Goal: Task Accomplishment & Management: Use online tool/utility

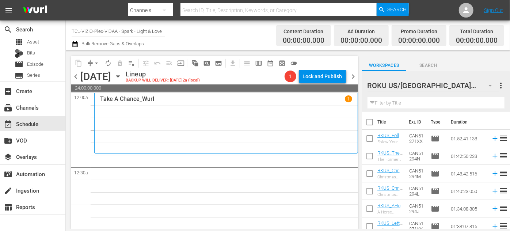
click at [488, 85] on icon "button" at bounding box center [490, 85] width 9 height 9
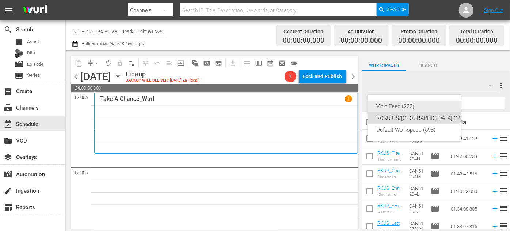
click at [410, 107] on div "Vizio Feed (222)" at bounding box center [422, 107] width 90 height 12
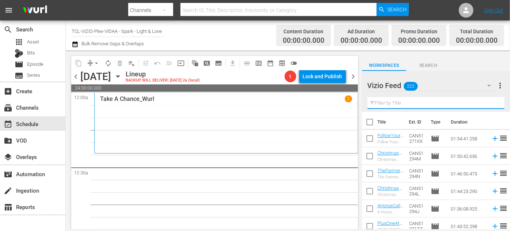
click at [410, 103] on input "text" at bounding box center [436, 103] width 137 height 12
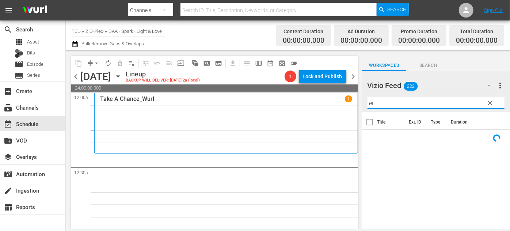
type input "e"
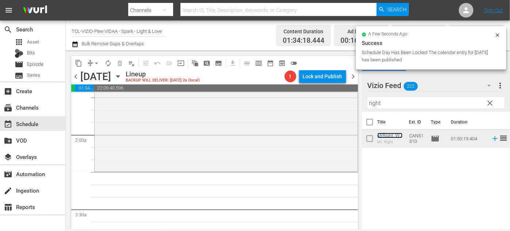
scroll to position [266, 0]
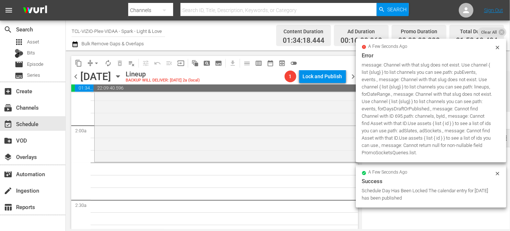
click at [392, 103] on div "message: Channel with that slug does not exist. Use channel { list {slug} } to …" at bounding box center [427, 108] width 131 height 95
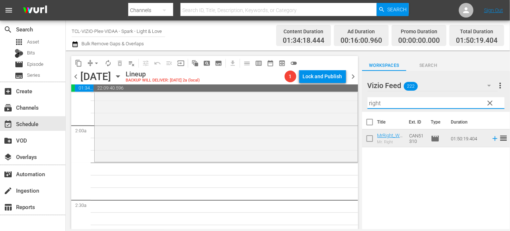
drag, startPoint x: 386, startPoint y: 103, endPoint x: 362, endPoint y: 101, distance: 24.3
click at [362, 101] on div "content_copy compress arrow_drop_down autorenew_outlined delete_forever_outline…" at bounding box center [288, 139] width 445 height 179
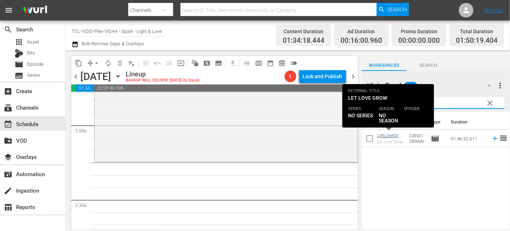
type input "grow"
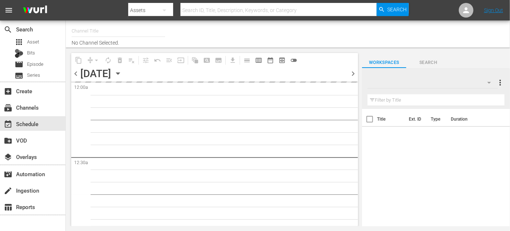
type input "TCL-VIZIO-Plex-VIDAA - Spark - Light & Love (939)"
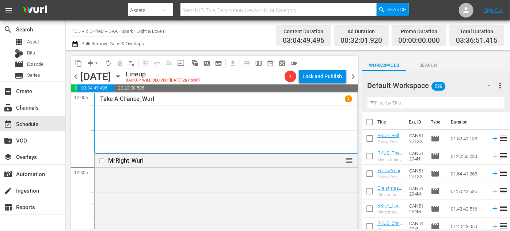
click at [488, 88] on icon "button" at bounding box center [489, 85] width 9 height 9
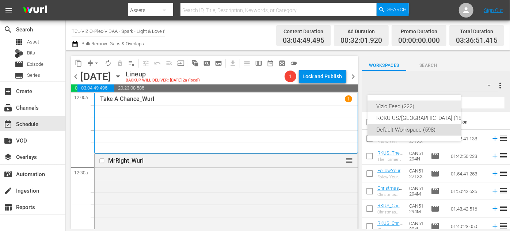
click at [405, 111] on div "Vizio Feed (222)" at bounding box center [422, 107] width 90 height 12
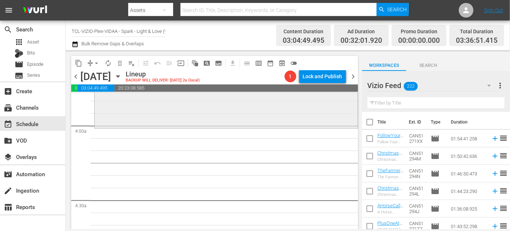
scroll to position [565, 0]
click at [390, 104] on input "text" at bounding box center [436, 103] width 137 height 12
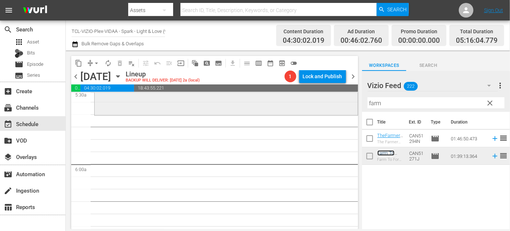
scroll to position [797, 0]
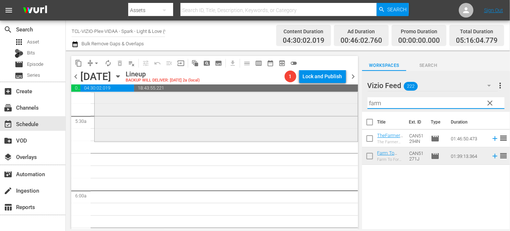
drag, startPoint x: 388, startPoint y: 104, endPoint x: 344, endPoint y: 104, distance: 43.5
click at [344, 104] on div "content_copy compress arrow_drop_down autorenew_outlined delete_forever_outline…" at bounding box center [288, 139] width 445 height 179
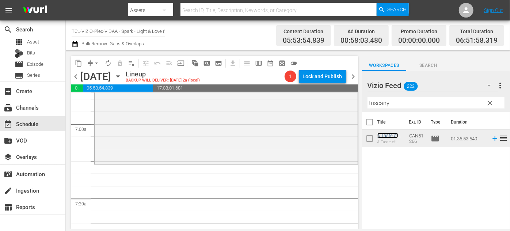
scroll to position [1063, 0]
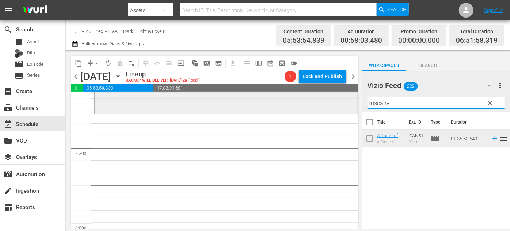
drag, startPoint x: 407, startPoint y: 102, endPoint x: 333, endPoint y: 100, distance: 73.5
click at [333, 100] on div "content_copy compress arrow_drop_down autorenew_outlined delete_forever_outline…" at bounding box center [288, 139] width 445 height 179
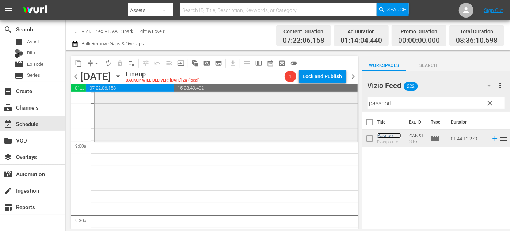
scroll to position [1296, 0]
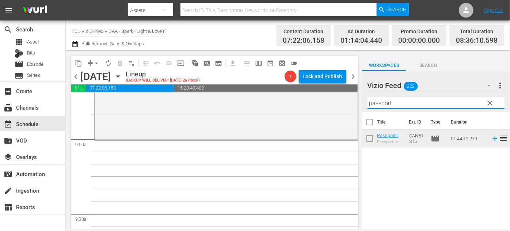
drag, startPoint x: 407, startPoint y: 105, endPoint x: 357, endPoint y: 102, distance: 49.8
click at [357, 102] on div "content_copy compress arrow_drop_down autorenew_outlined delete_forever_outline…" at bounding box center [288, 139] width 445 height 179
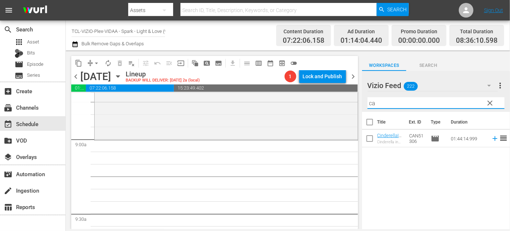
type input "c"
click at [384, 103] on input "timel;ess" at bounding box center [436, 103] width 137 height 12
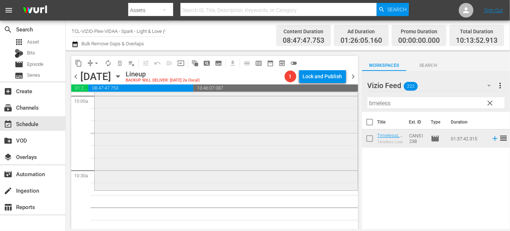
scroll to position [1495, 0]
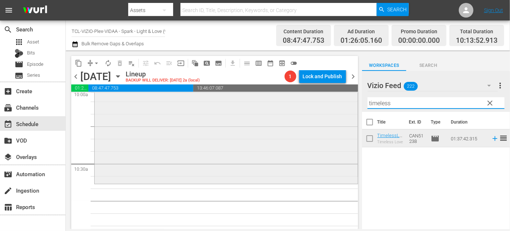
drag, startPoint x: 404, startPoint y: 104, endPoint x: 342, endPoint y: 99, distance: 62.3
click at [342, 99] on div "content_copy compress arrow_drop_down autorenew_outlined delete_forever_outline…" at bounding box center [288, 139] width 445 height 179
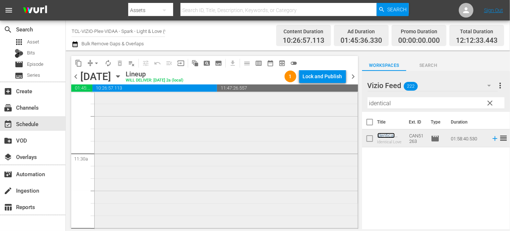
scroll to position [1795, 0]
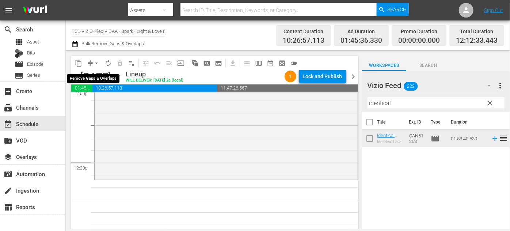
click at [98, 64] on span "arrow_drop_down" at bounding box center [96, 63] width 7 height 7
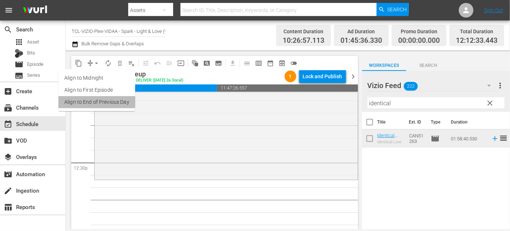
click at [112, 107] on li "Align to End of Previous Day" at bounding box center [96, 102] width 77 height 12
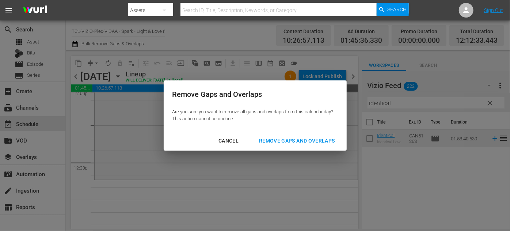
click at [277, 140] on div "Remove Gaps and Overlaps" at bounding box center [296, 140] width 87 height 9
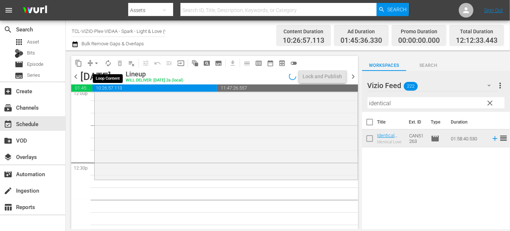
click at [107, 63] on span "autorenew_outlined" at bounding box center [108, 63] width 7 height 7
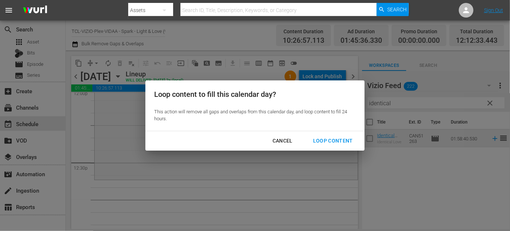
click at [281, 141] on div "Cancel" at bounding box center [283, 140] width 32 height 9
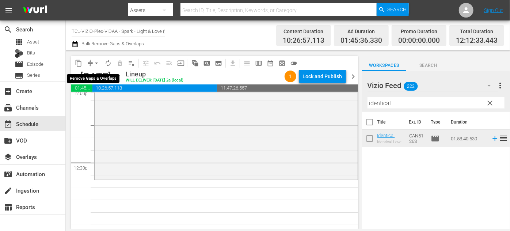
click at [91, 65] on button "arrow_drop_down" at bounding box center [97, 63] width 12 height 12
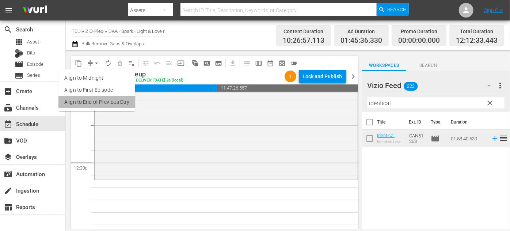
click at [108, 103] on li "Align to End of Previous Day" at bounding box center [96, 102] width 77 height 12
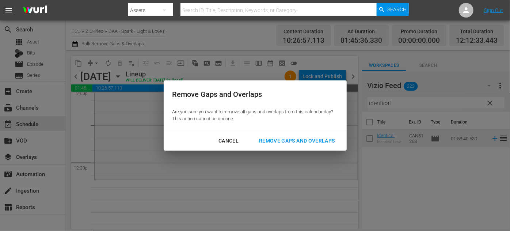
click at [301, 138] on div "Remove Gaps and Overlaps" at bounding box center [296, 140] width 87 height 9
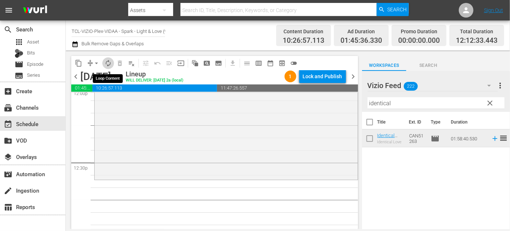
click at [108, 64] on span "autorenew_outlined" at bounding box center [108, 63] width 7 height 7
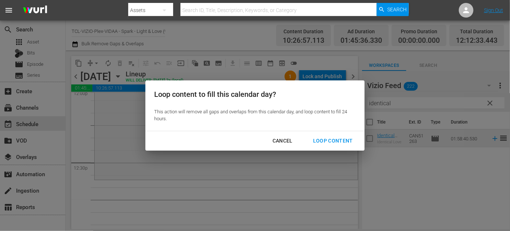
click at [342, 141] on div "Loop Content" at bounding box center [333, 140] width 52 height 9
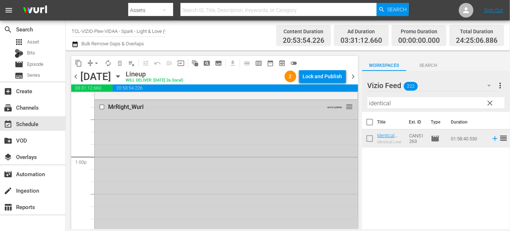
scroll to position [1872, 0]
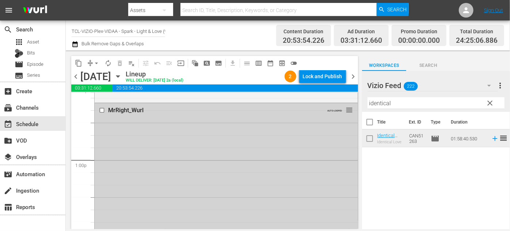
click at [99, 110] on input "checkbox" at bounding box center [103, 110] width 8 height 6
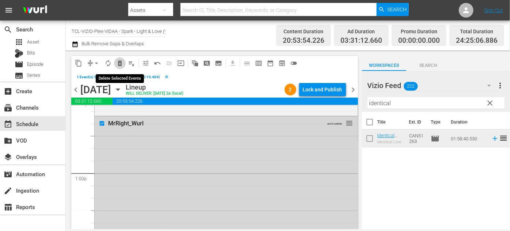
click at [120, 64] on span "delete_forever_outlined" at bounding box center [119, 63] width 7 height 7
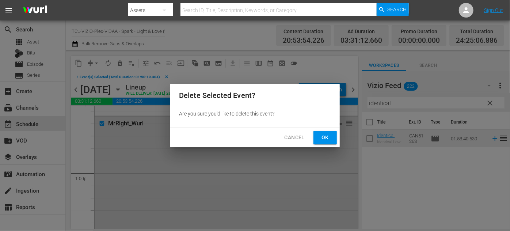
click at [332, 138] on button "Ok" at bounding box center [325, 138] width 23 height 14
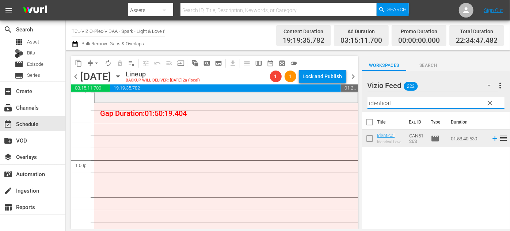
drag, startPoint x: 400, startPoint y: 102, endPoint x: 326, endPoint y: 98, distance: 74.3
click at [325, 99] on div "content_copy compress arrow_drop_down autorenew_outlined delete_forever_outline…" at bounding box center [288, 139] width 445 height 179
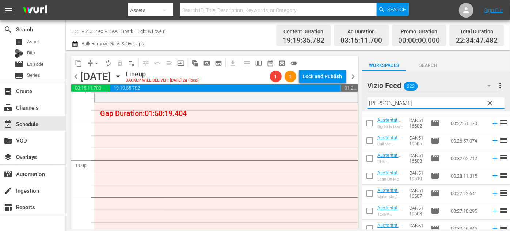
scroll to position [33, 0]
click at [363, 101] on div "Vizio Feed 222 Vizio Feed more_vert clear Filter by Title Austen" at bounding box center [436, 91] width 148 height 41
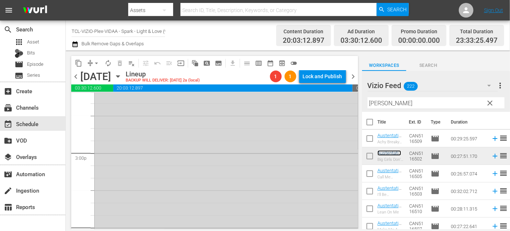
scroll to position [2104, 0]
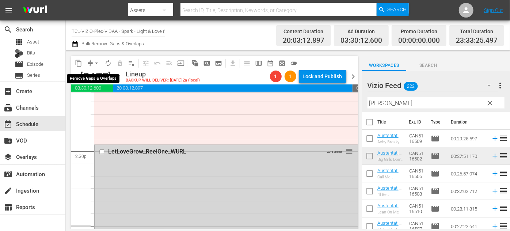
click at [95, 63] on span "arrow_drop_down" at bounding box center [96, 63] width 7 height 7
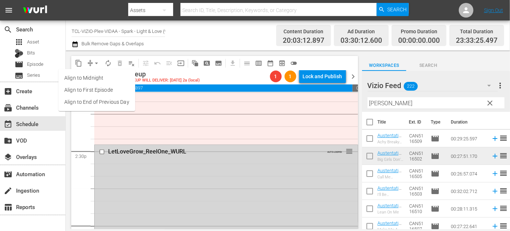
click at [113, 105] on li "Align to End of Previous Day" at bounding box center [96, 102] width 77 height 12
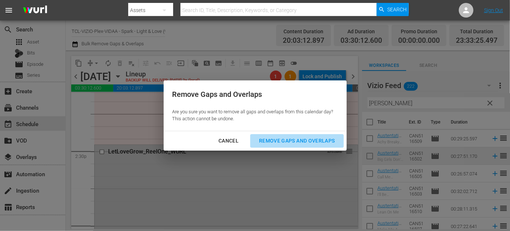
click at [285, 140] on div "Remove Gaps and Overlaps" at bounding box center [296, 140] width 87 height 9
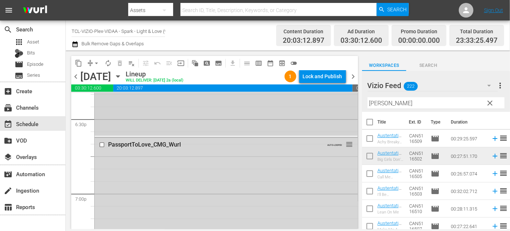
scroll to position [2736, 0]
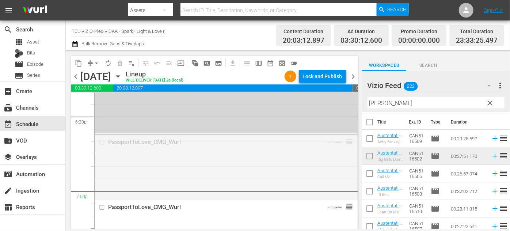
drag, startPoint x: 345, startPoint y: 140, endPoint x: 341, endPoint y: 196, distance: 55.3
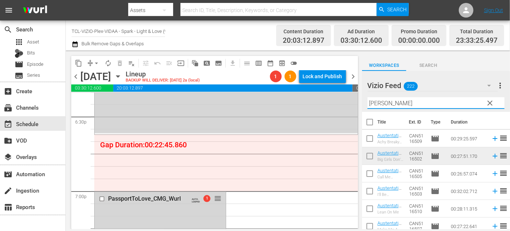
drag, startPoint x: 401, startPoint y: 103, endPoint x: 365, endPoint y: 106, distance: 35.6
click at [365, 106] on div "Vizio Feed 222 Vizio Feed more_vert clear Filter by Title Austen" at bounding box center [436, 91] width 148 height 41
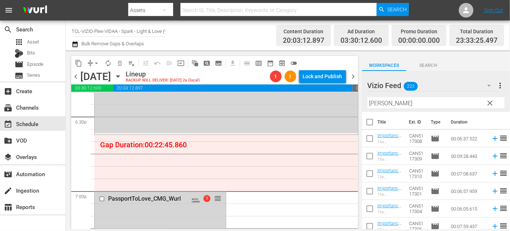
click at [366, 106] on div "Vizio Feed 222 Vizio Feed more_vert clear Filter by Title Mike" at bounding box center [436, 91] width 148 height 41
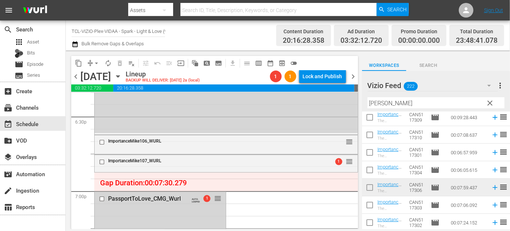
scroll to position [0, 0]
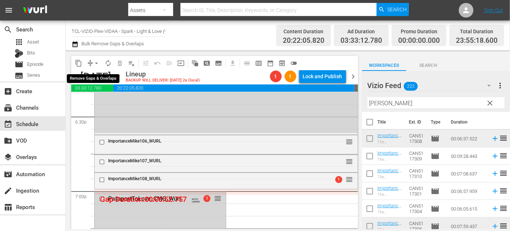
click at [97, 64] on span "arrow_drop_down" at bounding box center [96, 63] width 7 height 7
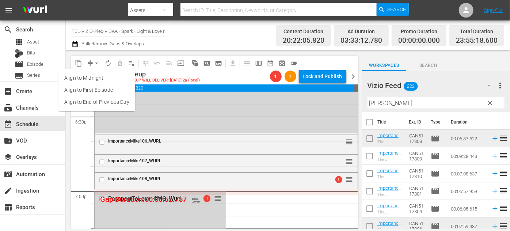
click at [108, 101] on li "Align to End of Previous Day" at bounding box center [96, 102] width 77 height 12
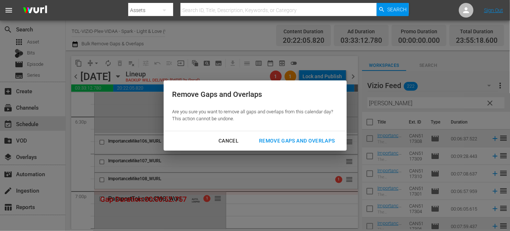
click at [295, 142] on div "Remove Gaps and Overlaps" at bounding box center [296, 140] width 87 height 9
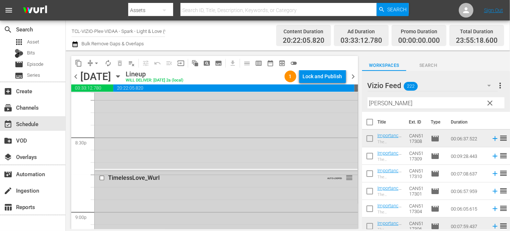
scroll to position [2994, 0]
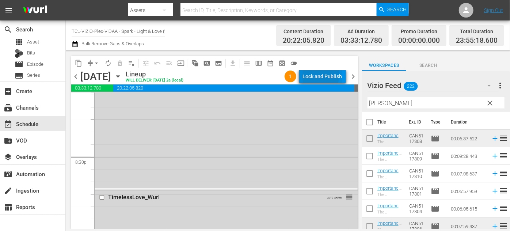
click at [316, 75] on div "Lock and Publish" at bounding box center [322, 76] width 39 height 13
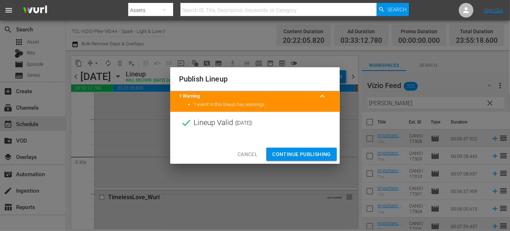
click at [250, 151] on span "Cancel" at bounding box center [248, 154] width 20 height 9
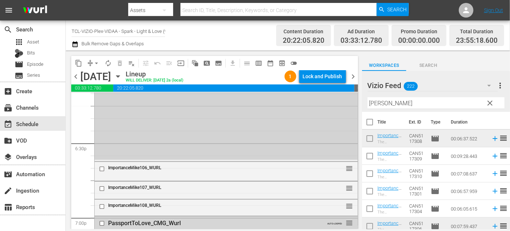
scroll to position [2728, 0]
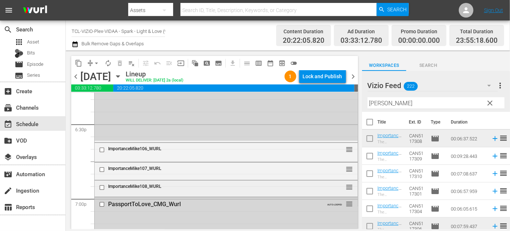
click at [101, 187] on input "checkbox" at bounding box center [103, 187] width 8 height 6
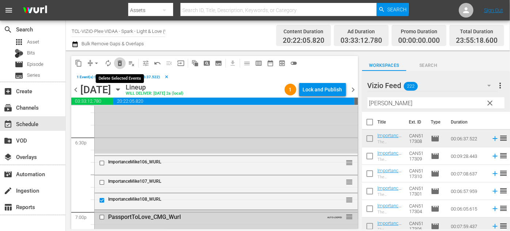
click at [117, 61] on span "delete_forever_outlined" at bounding box center [119, 63] width 7 height 7
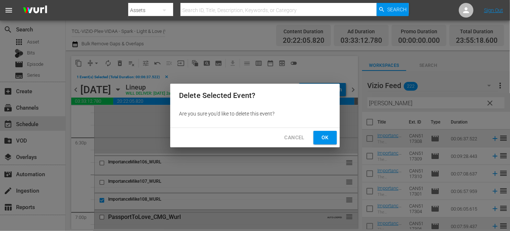
click at [322, 137] on span "Ok" at bounding box center [326, 137] width 12 height 9
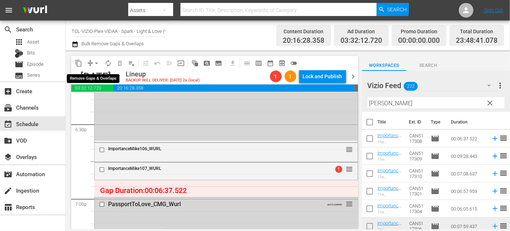
click at [98, 63] on span "arrow_drop_down" at bounding box center [96, 63] width 7 height 7
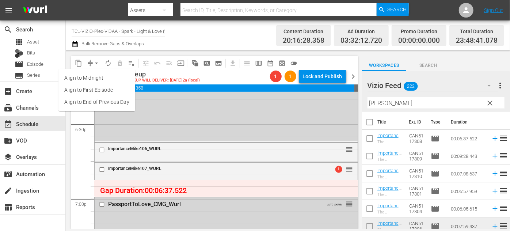
click at [120, 100] on li "Align to End of Previous Day" at bounding box center [96, 102] width 77 height 12
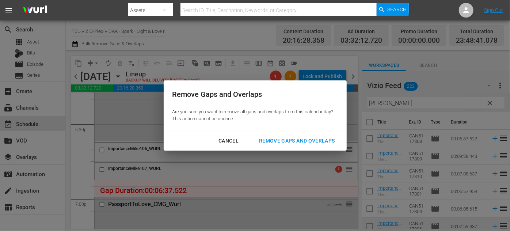
click at [279, 140] on div "Remove Gaps and Overlaps" at bounding box center [296, 140] width 87 height 9
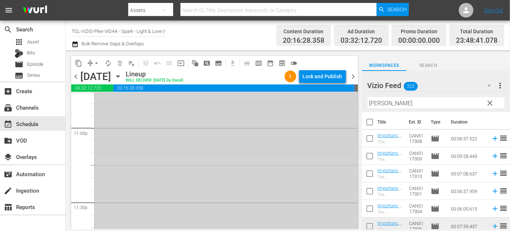
scroll to position [3243, 0]
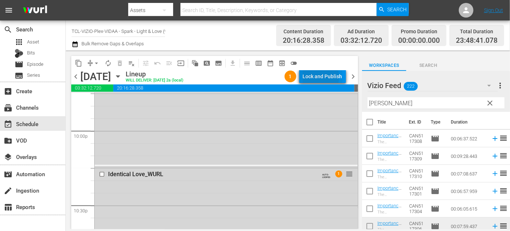
click at [313, 77] on div "Lock and Publish" at bounding box center [322, 76] width 39 height 13
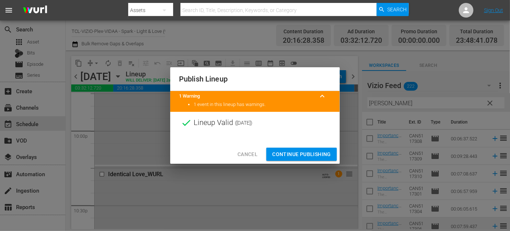
click at [293, 154] on span "Continue Publishing" at bounding box center [301, 154] width 59 height 9
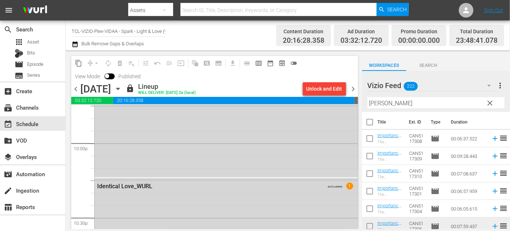
click at [120, 89] on icon "button" at bounding box center [117, 89] width 3 height 2
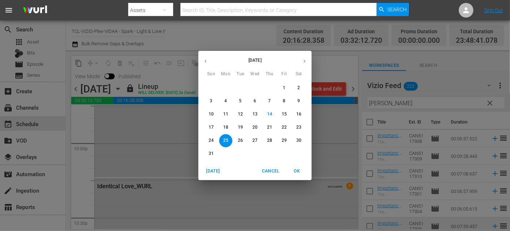
click at [245, 141] on span "26" at bounding box center [240, 140] width 13 height 6
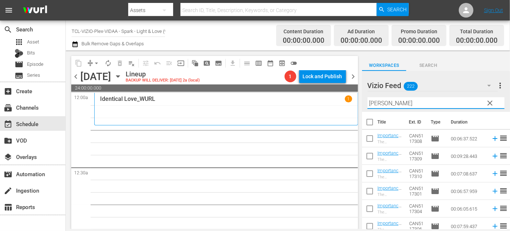
drag, startPoint x: 403, startPoint y: 103, endPoint x: 367, endPoint y: 102, distance: 35.5
click at [367, 102] on div "Vizio Feed 222 Vizio Feed more_vert clear Filter by Title Mike" at bounding box center [436, 91] width 148 height 41
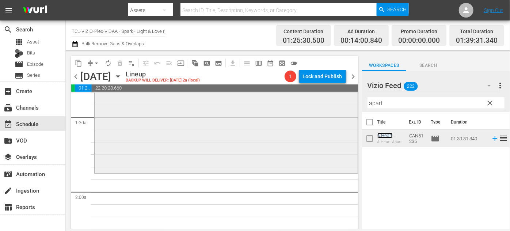
scroll to position [233, 0]
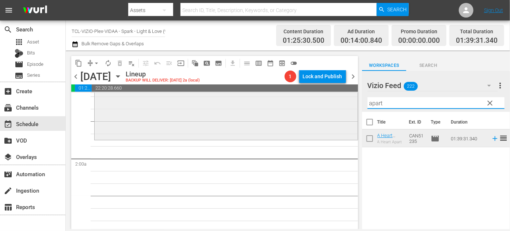
drag, startPoint x: 386, startPoint y: 104, endPoint x: 348, endPoint y: 105, distance: 38.4
click at [348, 105] on div "content_copy compress arrow_drop_down autorenew_outlined delete_forever_outline…" at bounding box center [288, 139] width 445 height 179
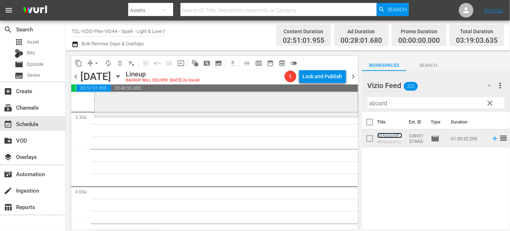
scroll to position [498, 0]
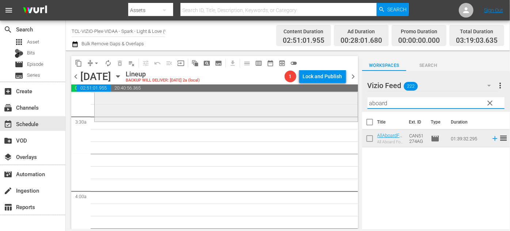
drag, startPoint x: 403, startPoint y: 105, endPoint x: 351, endPoint y: 103, distance: 51.6
click at [351, 103] on div "content_copy compress arrow_drop_down autorenew_outlined delete_forever_outline…" at bounding box center [288, 139] width 445 height 179
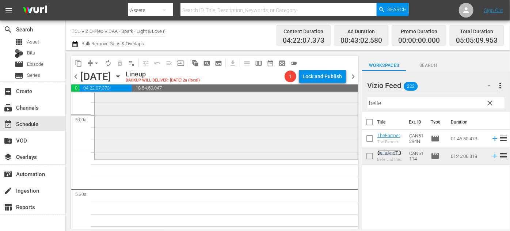
scroll to position [731, 0]
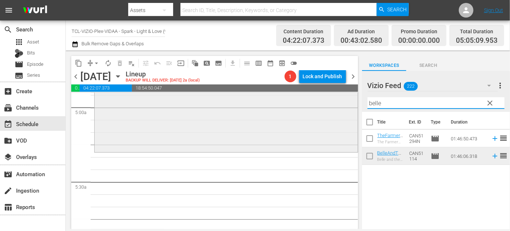
drag, startPoint x: 393, startPoint y: 100, endPoint x: 351, endPoint y: 98, distance: 42.4
click at [351, 98] on div "content_copy compress arrow_drop_down autorenew_outlined delete_forever_outline…" at bounding box center [288, 139] width 445 height 179
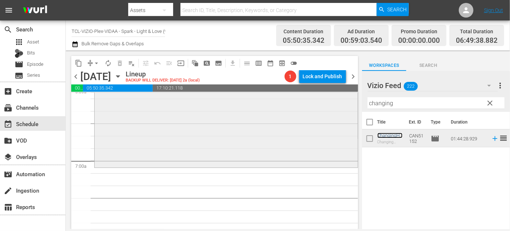
scroll to position [997, 0]
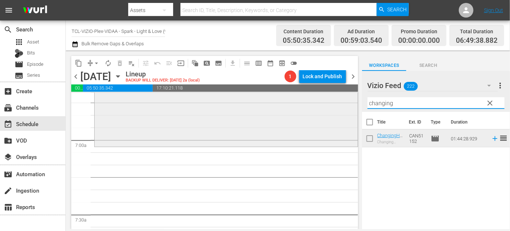
drag, startPoint x: 401, startPoint y: 105, endPoint x: 323, endPoint y: 105, distance: 78.2
click at [323, 105] on div "content_copy compress arrow_drop_down autorenew_outlined delete_forever_outline…" at bounding box center [288, 139] width 445 height 179
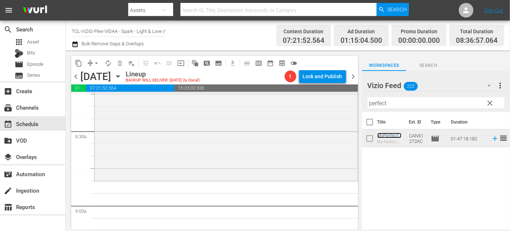
scroll to position [1263, 0]
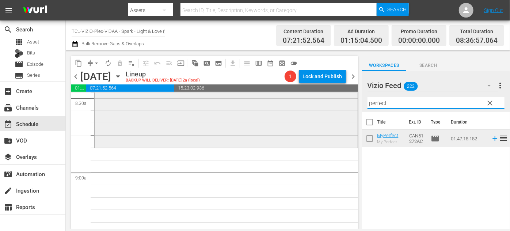
drag, startPoint x: 401, startPoint y: 104, endPoint x: 348, endPoint y: 99, distance: 52.5
click at [348, 99] on div "content_copy compress arrow_drop_down autorenew_outlined delete_forever_outline…" at bounding box center [288, 139] width 445 height 179
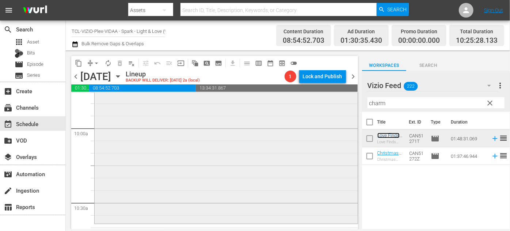
scroll to position [1495, 0]
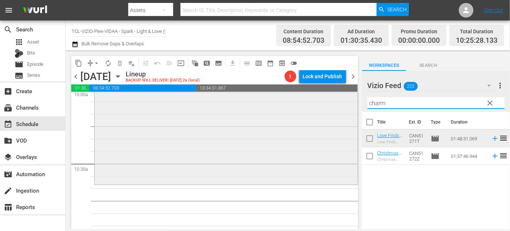
drag, startPoint x: 404, startPoint y: 105, endPoint x: 337, endPoint y: 102, distance: 67.3
click at [337, 102] on div "content_copy compress arrow_drop_down autorenew_outlined delete_forever_outline…" at bounding box center [288, 139] width 445 height 179
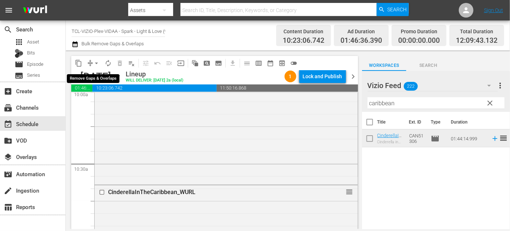
click at [95, 61] on span "arrow_drop_down" at bounding box center [96, 63] width 7 height 7
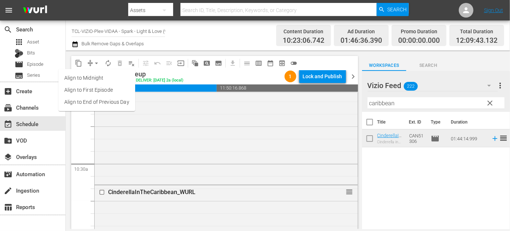
click at [110, 100] on li "Align to End of Previous Day" at bounding box center [96, 102] width 77 height 12
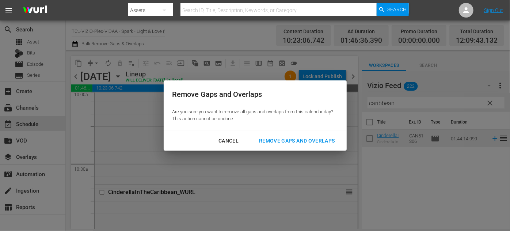
click at [292, 141] on div "Remove Gaps and Overlaps" at bounding box center [296, 140] width 87 height 9
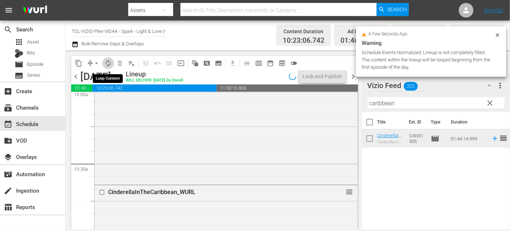
click at [109, 65] on span "autorenew_outlined" at bounding box center [108, 63] width 7 height 7
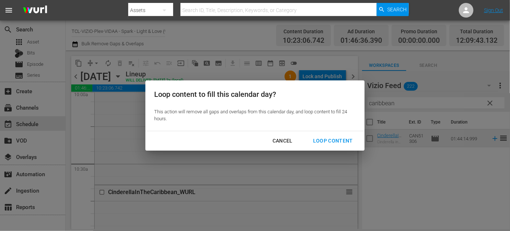
click at [331, 141] on div "Loop Content" at bounding box center [333, 140] width 52 height 9
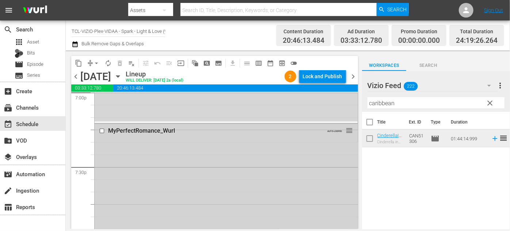
scroll to position [2825, 0]
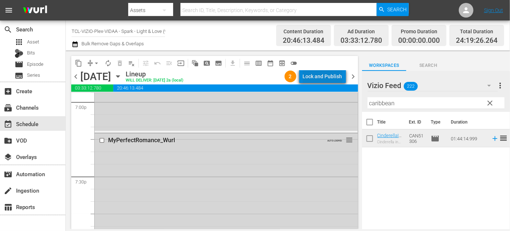
click at [337, 79] on div "Lock and Publish" at bounding box center [322, 76] width 39 height 13
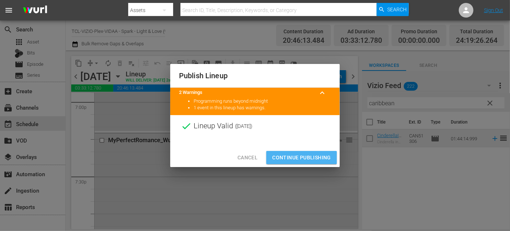
click at [307, 158] on span "Continue Publishing" at bounding box center [301, 157] width 59 height 9
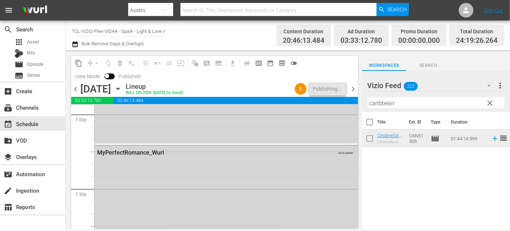
click at [122, 88] on icon "button" at bounding box center [118, 89] width 8 height 8
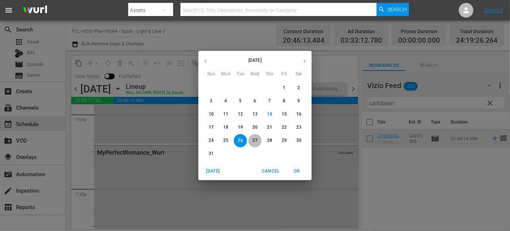
click at [254, 142] on p "27" at bounding box center [255, 140] width 5 height 6
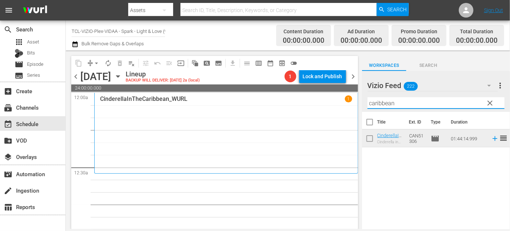
drag, startPoint x: 419, startPoint y: 103, endPoint x: 345, endPoint y: 98, distance: 74.0
click at [345, 98] on div "content_copy compress arrow_drop_down autorenew_outlined delete_forever_outline…" at bounding box center [288, 139] width 445 height 179
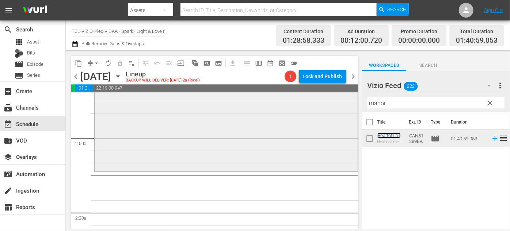
scroll to position [299, 0]
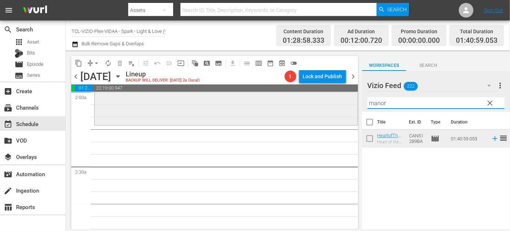
drag, startPoint x: 383, startPoint y: 105, endPoint x: 341, endPoint y: 101, distance: 42.6
click at [341, 101] on div "content_copy compress arrow_drop_down autorenew_outlined delete_forever_outline…" at bounding box center [288, 139] width 445 height 179
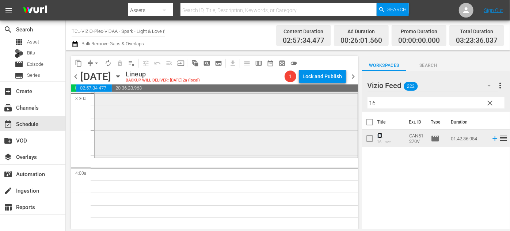
scroll to position [532, 0]
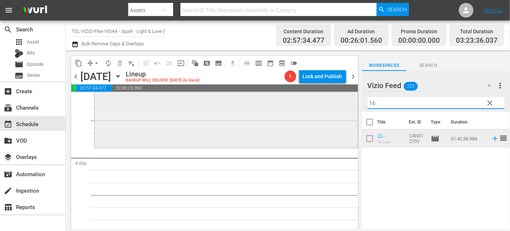
drag, startPoint x: 391, startPoint y: 103, endPoint x: 326, endPoint y: 100, distance: 64.8
click at [326, 100] on div "content_copy compress arrow_drop_down autorenew_outlined delete_forever_outline…" at bounding box center [288, 139] width 445 height 179
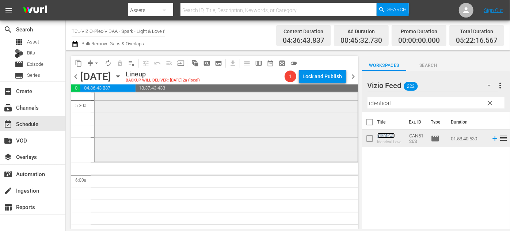
scroll to position [831, 0]
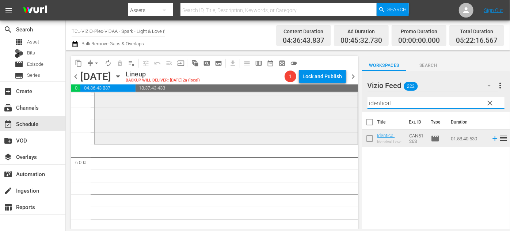
drag, startPoint x: 404, startPoint y: 105, endPoint x: 351, endPoint y: 106, distance: 52.6
click at [351, 106] on div "content_copy compress arrow_drop_down autorenew_outlined delete_forever_outline…" at bounding box center [288, 139] width 445 height 179
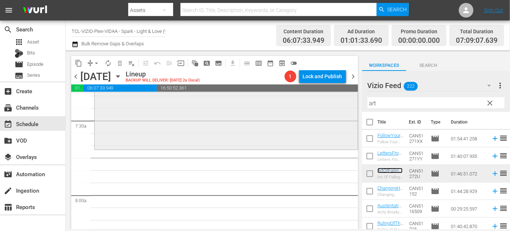
scroll to position [1097, 0]
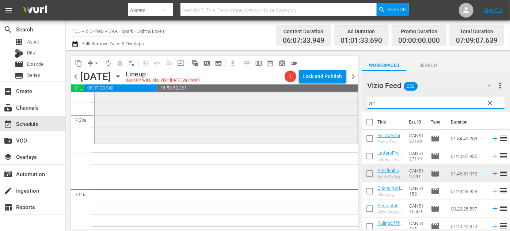
drag, startPoint x: 379, startPoint y: 103, endPoint x: 343, endPoint y: 93, distance: 37.5
click at [343, 95] on div "content_copy compress arrow_drop_down autorenew_outlined delete_forever_outline…" at bounding box center [288, 139] width 445 height 179
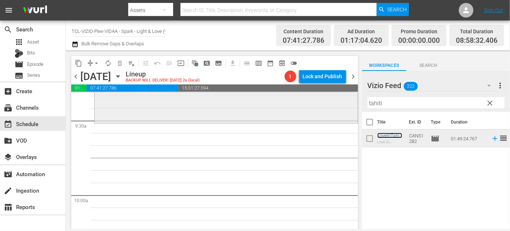
scroll to position [1396, 0]
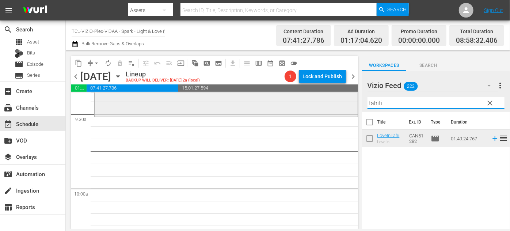
drag, startPoint x: 403, startPoint y: 104, endPoint x: 345, endPoint y: 103, distance: 57.4
click at [345, 103] on div "content_copy compress arrow_drop_down autorenew_outlined delete_forever_outline…" at bounding box center [288, 139] width 445 height 179
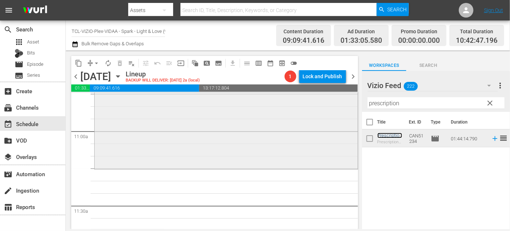
scroll to position [1628, 0]
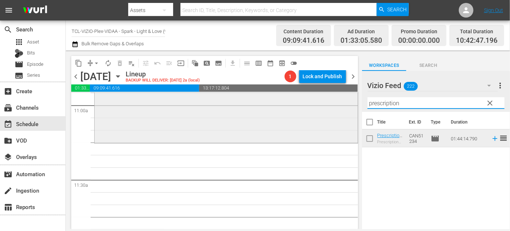
drag, startPoint x: 416, startPoint y: 104, endPoint x: 345, endPoint y: 102, distance: 71.0
click at [345, 102] on div "content_copy compress arrow_drop_down autorenew_outlined delete_forever_outline…" at bounding box center [288, 139] width 445 height 179
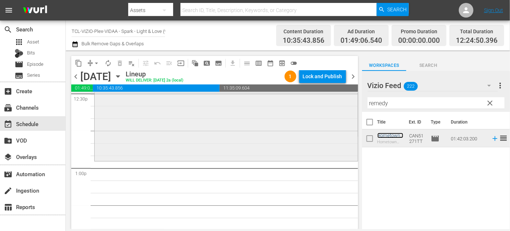
scroll to position [1861, 0]
click at [94, 64] on span "arrow_drop_down" at bounding box center [96, 63] width 7 height 7
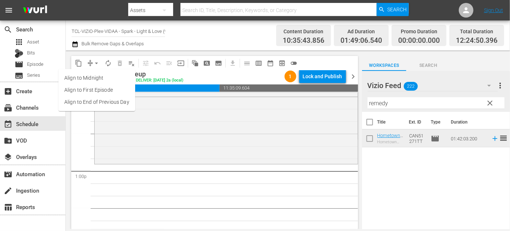
click at [103, 107] on li "Align to End of Previous Day" at bounding box center [96, 102] width 77 height 12
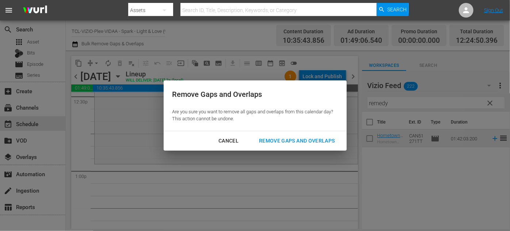
click at [272, 141] on div "Remove Gaps and Overlaps" at bounding box center [296, 140] width 87 height 9
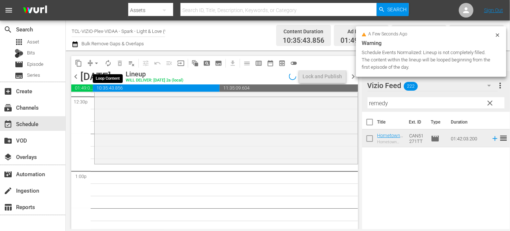
click at [107, 63] on span "autorenew_outlined" at bounding box center [108, 63] width 7 height 7
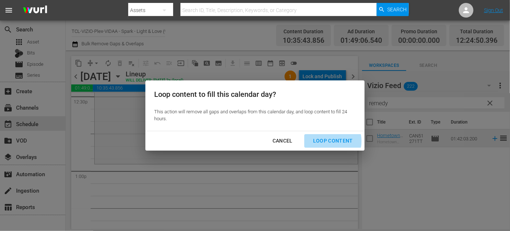
click at [330, 141] on div "Loop Content" at bounding box center [333, 140] width 52 height 9
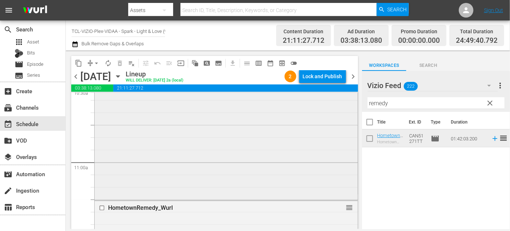
scroll to position [1662, 0]
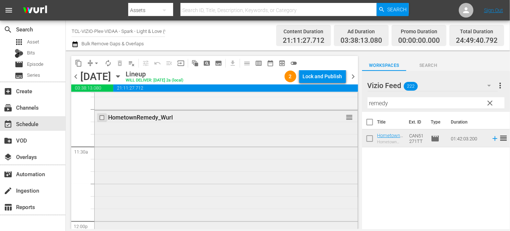
click at [104, 118] on input "checkbox" at bounding box center [103, 117] width 8 height 6
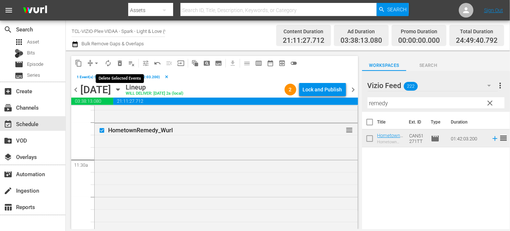
click at [120, 63] on span "delete_forever_outlined" at bounding box center [119, 63] width 7 height 7
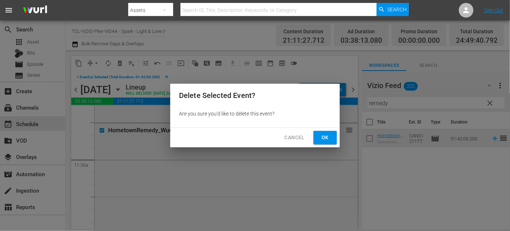
click at [331, 138] on span "Ok" at bounding box center [326, 137] width 12 height 9
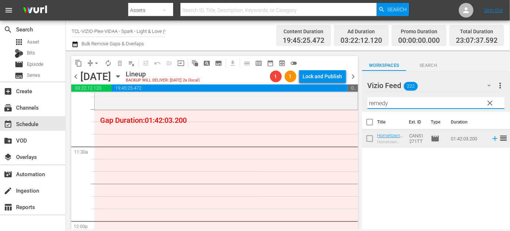
drag, startPoint x: 392, startPoint y: 104, endPoint x: 359, endPoint y: 103, distance: 32.9
click at [359, 103] on div "content_copy compress arrow_drop_down autorenew_outlined delete_forever_outline…" at bounding box center [288, 139] width 445 height 179
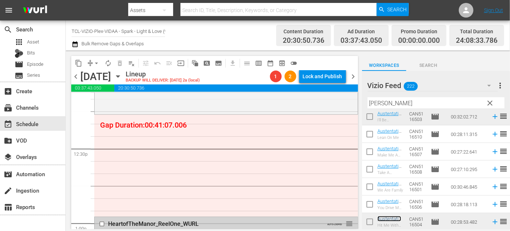
scroll to position [1861, 0]
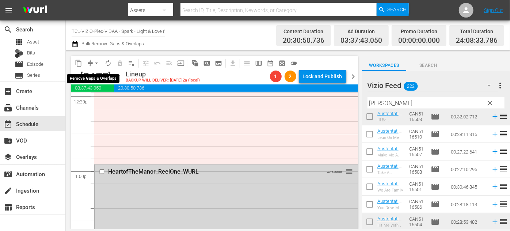
click at [99, 64] on span "arrow_drop_down" at bounding box center [96, 63] width 7 height 7
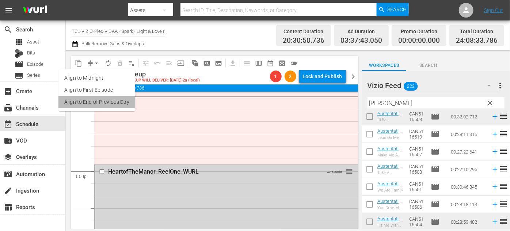
click at [117, 104] on li "Align to End of Previous Day" at bounding box center [96, 102] width 77 height 12
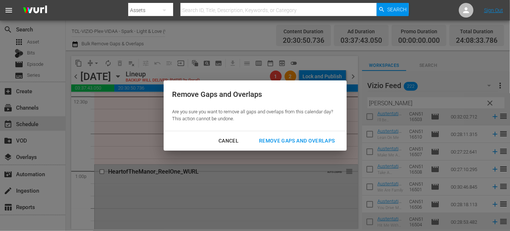
click at [281, 138] on div "Remove Gaps and Overlaps" at bounding box center [296, 140] width 87 height 9
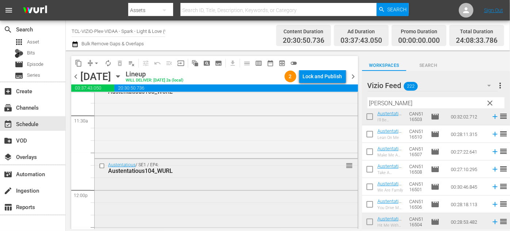
scroll to position [1695, 0]
click at [103, 162] on input "checkbox" at bounding box center [103, 164] width 8 height 6
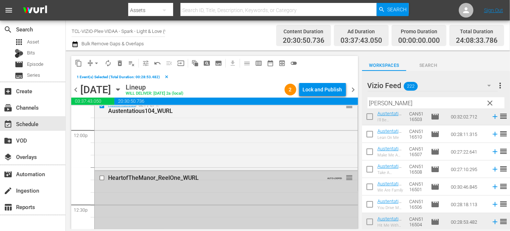
scroll to position [1728, 0]
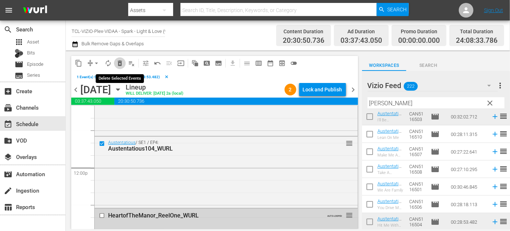
click at [121, 62] on span "delete_forever_outlined" at bounding box center [119, 63] width 7 height 7
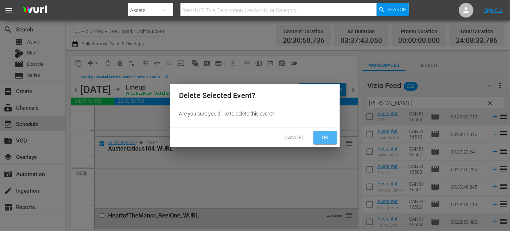
click at [328, 137] on span "Ok" at bounding box center [326, 137] width 12 height 9
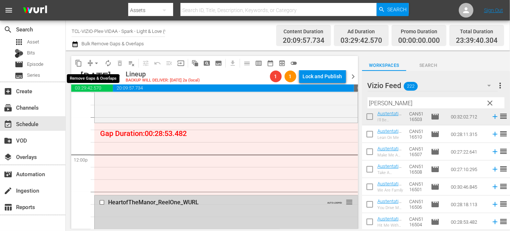
click at [97, 63] on span "arrow_drop_down" at bounding box center [96, 63] width 7 height 7
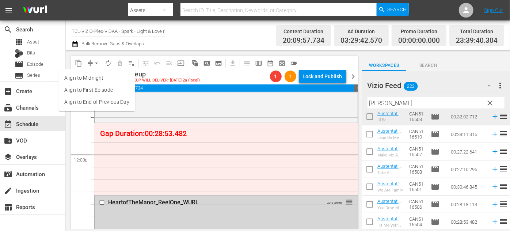
click at [110, 106] on li "Align to End of Previous Day" at bounding box center [96, 102] width 77 height 12
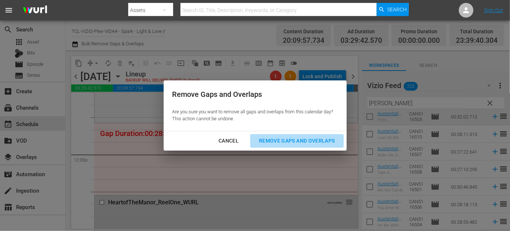
click at [311, 138] on div "Remove Gaps and Overlaps" at bounding box center [296, 140] width 87 height 9
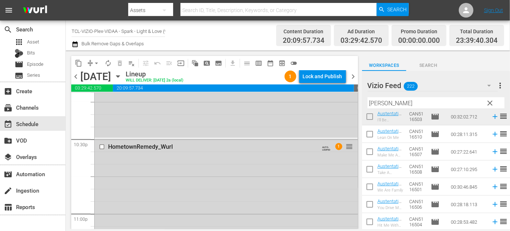
scroll to position [3308, 0]
click at [324, 77] on div "Lock and Publish" at bounding box center [322, 76] width 39 height 13
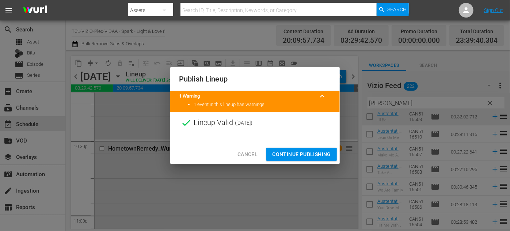
click at [315, 155] on span "Continue Publishing" at bounding box center [301, 154] width 59 height 9
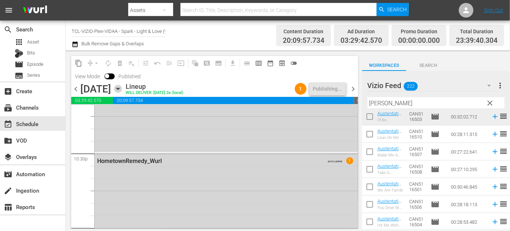
click at [120, 89] on icon "button" at bounding box center [117, 89] width 3 height 2
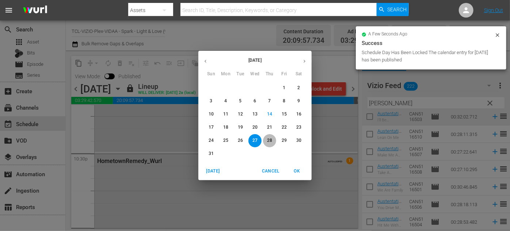
click at [269, 140] on p "28" at bounding box center [269, 140] width 5 height 6
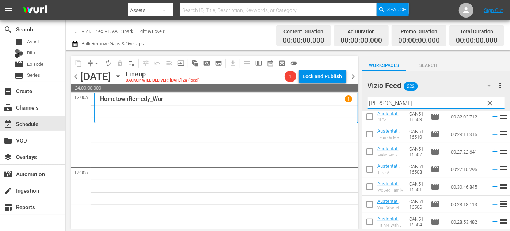
drag, startPoint x: 398, startPoint y: 103, endPoint x: 359, endPoint y: 101, distance: 38.8
click at [359, 101] on div "content_copy compress arrow_drop_down autorenew_outlined delete_forever_outline…" at bounding box center [288, 139] width 445 height 179
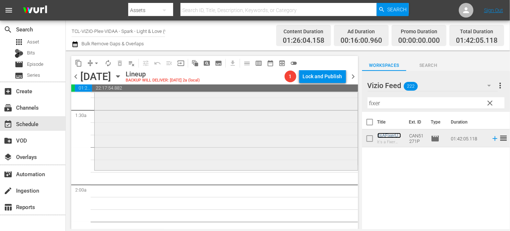
scroll to position [233, 0]
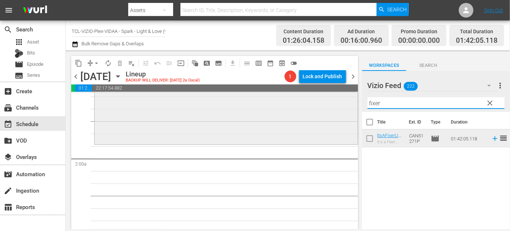
drag, startPoint x: 385, startPoint y: 103, endPoint x: 351, endPoint y: 100, distance: 33.8
click at [351, 100] on div "content_copy compress arrow_drop_down autorenew_outlined delete_forever_outline…" at bounding box center [288, 139] width 445 height 179
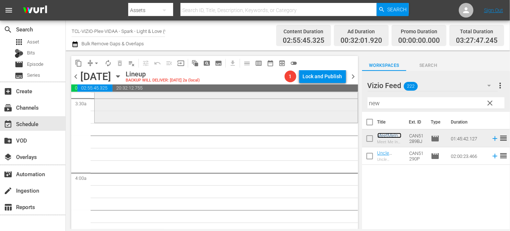
scroll to position [532, 0]
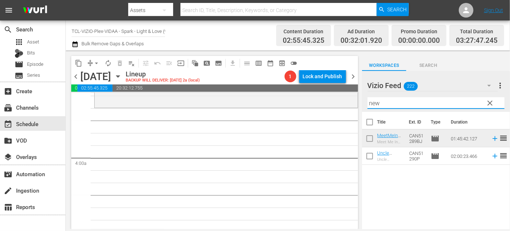
drag, startPoint x: 391, startPoint y: 102, endPoint x: 360, endPoint y: 101, distance: 30.4
click at [360, 101] on div "content_copy compress arrow_drop_down autorenew_outlined delete_forever_outline…" at bounding box center [288, 139] width 445 height 179
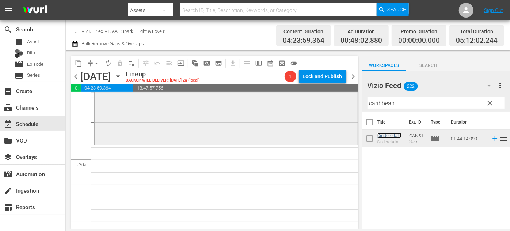
scroll to position [764, 0]
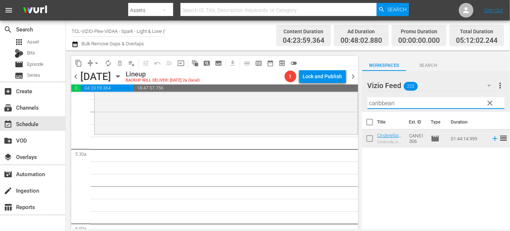
drag, startPoint x: 403, startPoint y: 101, endPoint x: 357, endPoint y: 98, distance: 45.8
click at [357, 98] on div "content_copy compress arrow_drop_down autorenew_outlined delete_forever_outline…" at bounding box center [288, 139] width 445 height 179
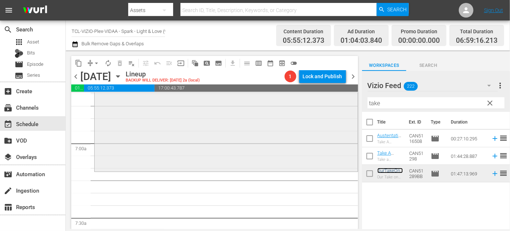
scroll to position [997, 0]
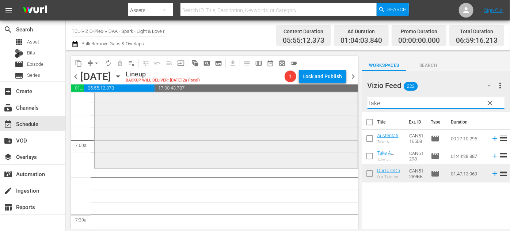
drag, startPoint x: 386, startPoint y: 106, endPoint x: 348, endPoint y: 103, distance: 38.5
click at [348, 103] on div "content_copy compress arrow_drop_down autorenew_outlined delete_forever_outline…" at bounding box center [288, 139] width 445 height 179
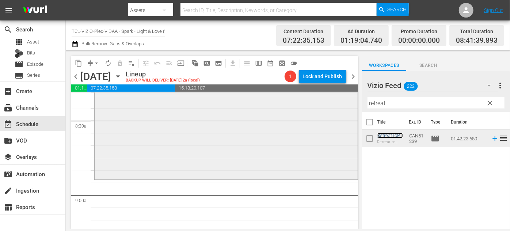
scroll to position [1263, 0]
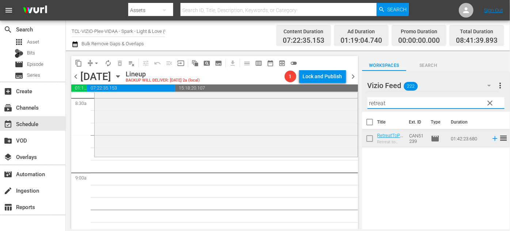
drag, startPoint x: 391, startPoint y: 103, endPoint x: 355, endPoint y: 102, distance: 36.6
click at [355, 102] on div "content_copy compress arrow_drop_down autorenew_outlined delete_forever_outline…" at bounding box center [288, 139] width 445 height 179
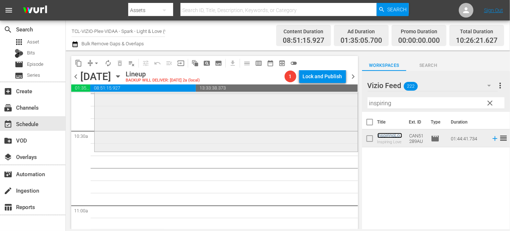
scroll to position [1529, 0]
drag, startPoint x: 398, startPoint y: 102, endPoint x: 342, endPoint y: 102, distance: 55.6
click at [343, 103] on div "content_copy compress arrow_drop_down autorenew_outlined delete_forever_outline…" at bounding box center [288, 139] width 445 height 179
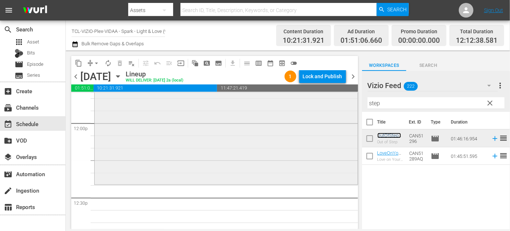
scroll to position [1795, 0]
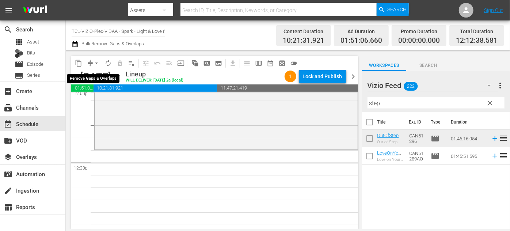
click at [97, 63] on span "arrow_drop_down" at bounding box center [96, 63] width 7 height 7
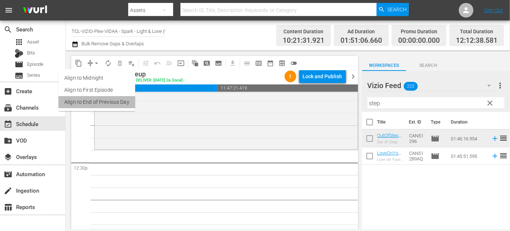
click at [111, 103] on li "Align to End of Previous Day" at bounding box center [96, 102] width 77 height 12
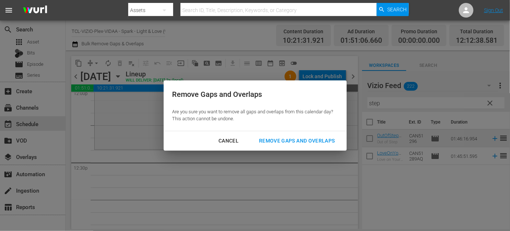
click at [304, 141] on div "Remove Gaps and Overlaps" at bounding box center [296, 140] width 87 height 9
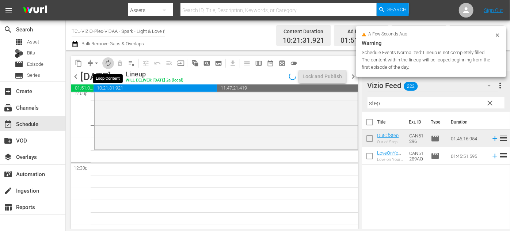
click at [108, 63] on span "autorenew_outlined" at bounding box center [108, 63] width 7 height 7
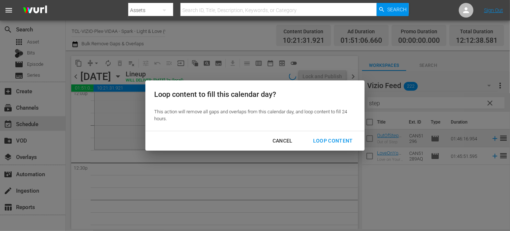
click at [329, 137] on div "Loop Content" at bounding box center [333, 140] width 52 height 9
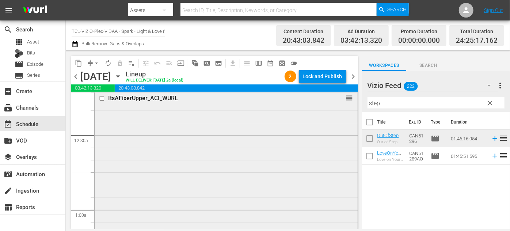
scroll to position [0, 0]
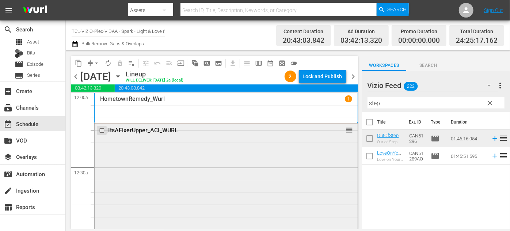
click at [101, 131] on input "checkbox" at bounding box center [103, 131] width 8 height 6
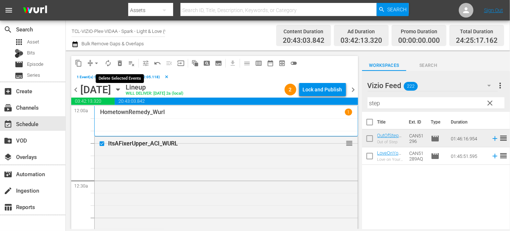
click at [121, 65] on span "delete_forever_outlined" at bounding box center [119, 63] width 7 height 7
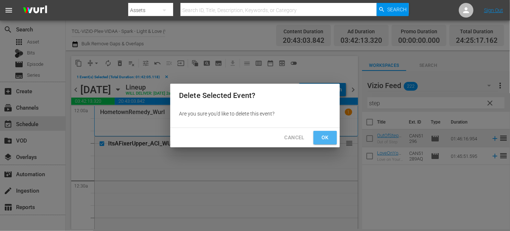
drag, startPoint x: 330, startPoint y: 138, endPoint x: 326, endPoint y: 135, distance: 4.4
click at [330, 139] on span "Ok" at bounding box center [326, 137] width 12 height 9
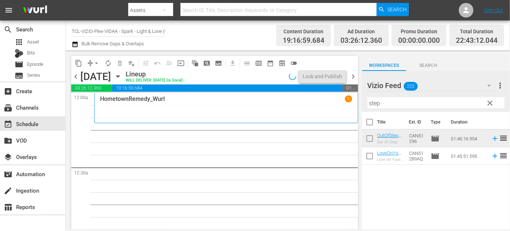
drag, startPoint x: 387, startPoint y: 102, endPoint x: 357, endPoint y: 102, distance: 30.0
click at [357, 102] on div "content_copy compress arrow_drop_down autorenew_outlined delete_forever_outline…" at bounding box center [288, 139] width 445 height 179
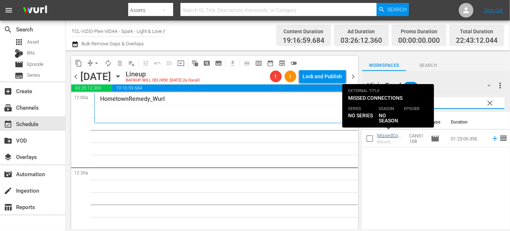
type input "missed"
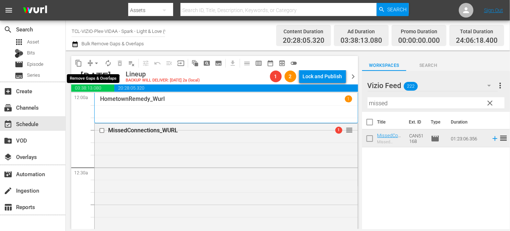
click at [97, 63] on span "arrow_drop_down" at bounding box center [96, 63] width 7 height 7
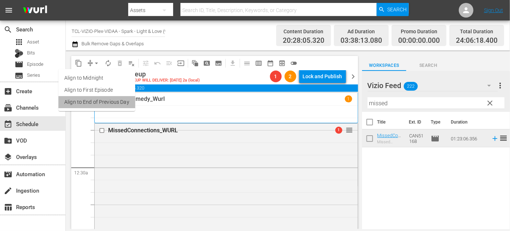
click at [113, 102] on li "Align to End of Previous Day" at bounding box center [96, 102] width 77 height 12
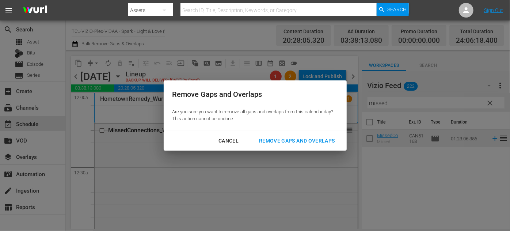
click at [275, 140] on div "Remove Gaps and Overlaps" at bounding box center [296, 140] width 87 height 9
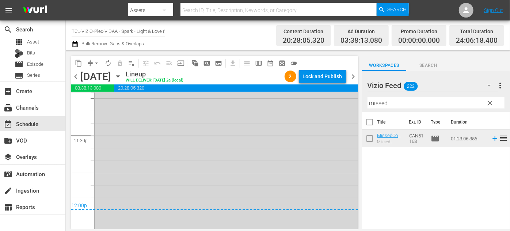
scroll to position [3489, 0]
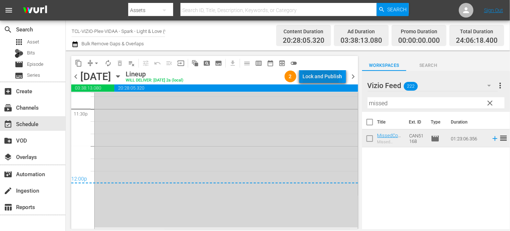
click at [312, 78] on div "Lock and Publish" at bounding box center [322, 76] width 39 height 13
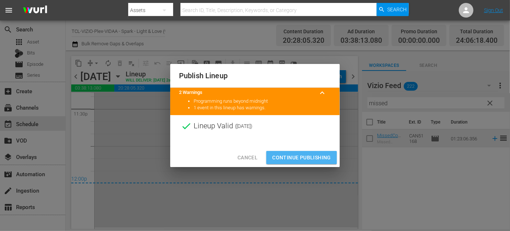
click at [302, 156] on span "Continue Publishing" at bounding box center [301, 157] width 59 height 9
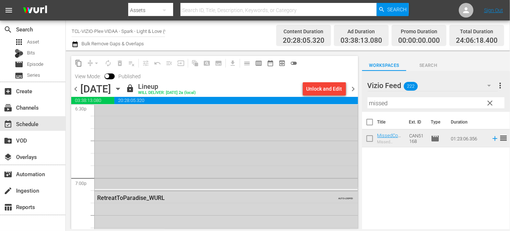
scroll to position [2671, 0]
click at [122, 86] on icon "button" at bounding box center [118, 89] width 8 height 8
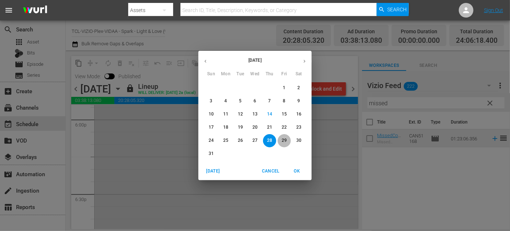
click at [287, 140] on p "29" at bounding box center [284, 140] width 5 height 6
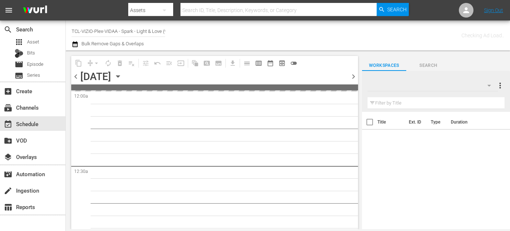
type input "TCL-VIZIO-Plex-VIDAA - Spark - Light & Love (939)"
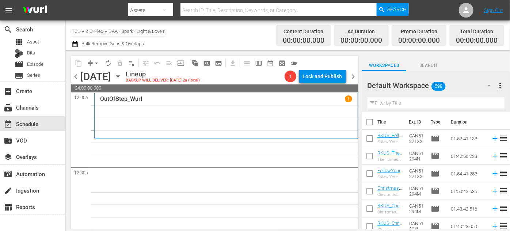
click at [487, 86] on icon "button" at bounding box center [489, 85] width 9 height 9
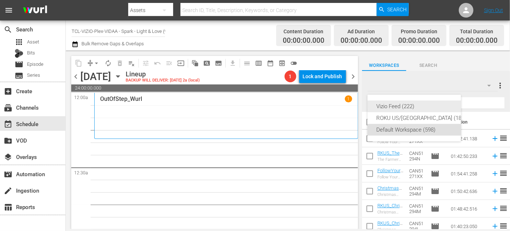
click at [404, 106] on div "Vizio Feed (222)" at bounding box center [422, 107] width 90 height 12
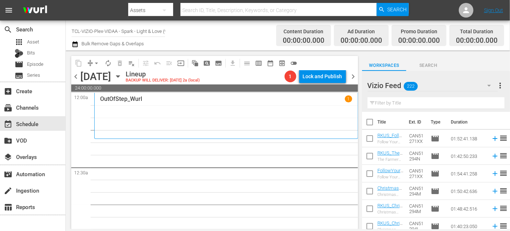
click at [404, 105] on input "text" at bounding box center [436, 103] width 137 height 12
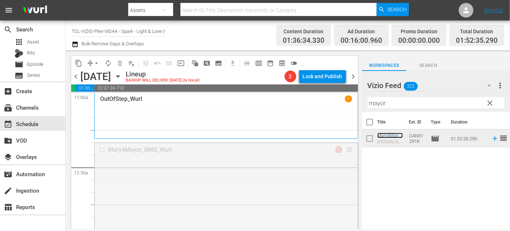
drag, startPoint x: 345, startPoint y: 151, endPoint x: 345, endPoint y: 140, distance: 10.6
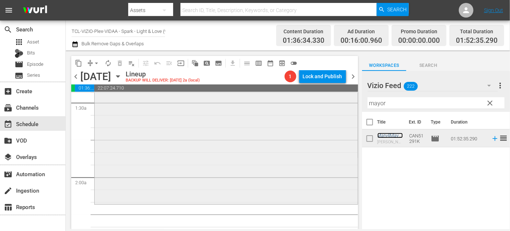
scroll to position [266, 0]
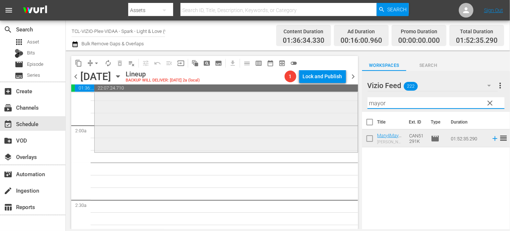
drag, startPoint x: 408, startPoint y: 102, endPoint x: 326, endPoint y: 102, distance: 81.2
click at [326, 102] on div "content_copy compress arrow_drop_down autorenew_outlined delete_forever_outline…" at bounding box center [288, 139] width 445 height 179
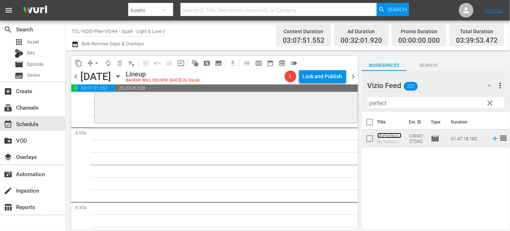
scroll to position [565, 0]
drag, startPoint x: 400, startPoint y: 102, endPoint x: 345, endPoint y: 100, distance: 54.5
click at [345, 100] on div "content_copy compress arrow_drop_down autorenew_outlined delete_forever_outline…" at bounding box center [288, 139] width 445 height 179
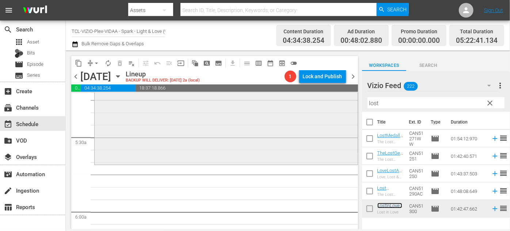
scroll to position [831, 0]
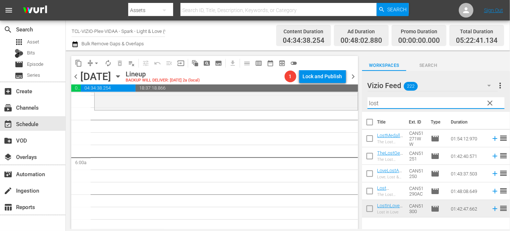
drag, startPoint x: 383, startPoint y: 103, endPoint x: 366, endPoint y: 102, distance: 17.6
click at [366, 102] on div "Vizio Feed 222 Vizio Feed more_vert clear Filter by Title lost" at bounding box center [436, 91] width 148 height 41
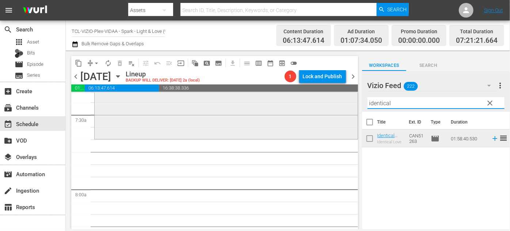
scroll to position [1093, 0]
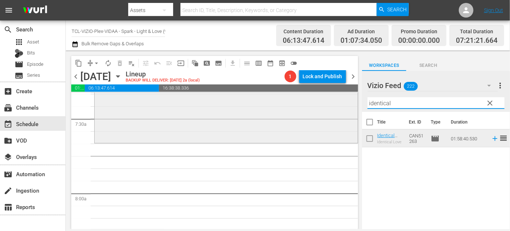
drag, startPoint x: 398, startPoint y: 106, endPoint x: 339, endPoint y: 97, distance: 60.2
click at [339, 97] on div "content_copy compress arrow_drop_down autorenew_outlined delete_forever_outline…" at bounding box center [288, 139] width 445 height 179
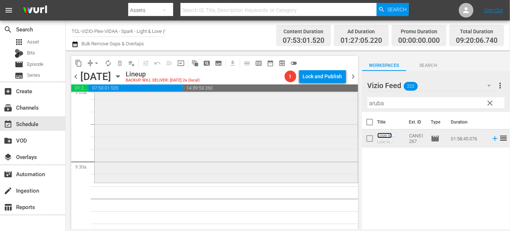
scroll to position [1359, 0]
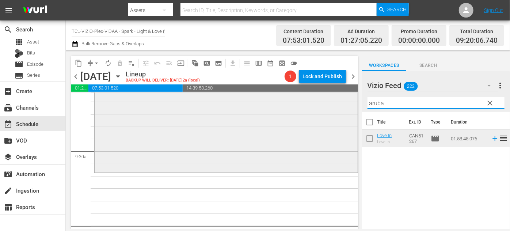
drag, startPoint x: 392, startPoint y: 104, endPoint x: 332, endPoint y: 95, distance: 60.6
click at [332, 95] on div "content_copy compress arrow_drop_down autorenew_outlined delete_forever_outline…" at bounding box center [288, 139] width 445 height 179
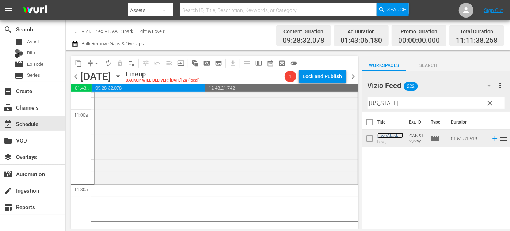
scroll to position [1624, 0]
drag, startPoint x: 392, startPoint y: 104, endPoint x: 355, endPoint y: 102, distance: 36.6
click at [355, 102] on div "content_copy compress arrow_drop_down autorenew_outlined delete_forever_outline…" at bounding box center [288, 139] width 445 height 179
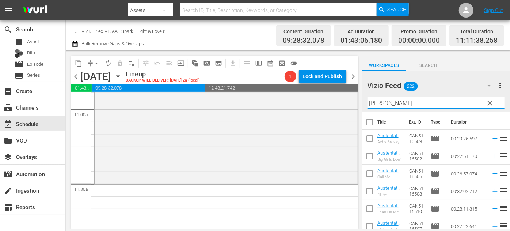
scroll to position [75, 0]
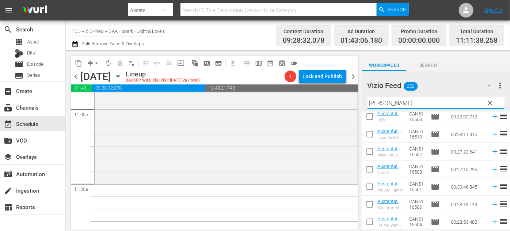
click at [364, 102] on div "Vizio Feed 222 Vizio Feed more_vert clear Filter by Title Austen" at bounding box center [436, 91] width 148 height 41
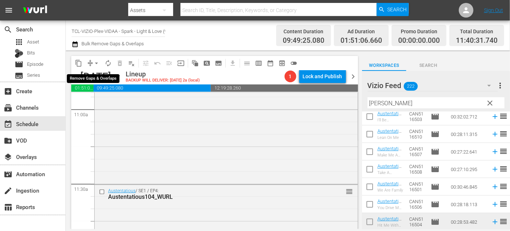
click at [98, 64] on span "arrow_drop_down" at bounding box center [96, 63] width 7 height 7
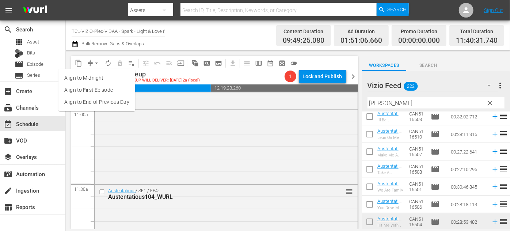
click at [111, 102] on li "Align to End of Previous Day" at bounding box center [96, 102] width 77 height 12
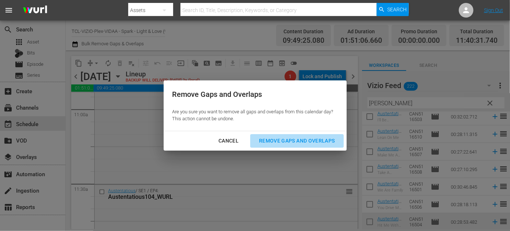
click at [315, 141] on div "Remove Gaps and Overlaps" at bounding box center [296, 140] width 87 height 9
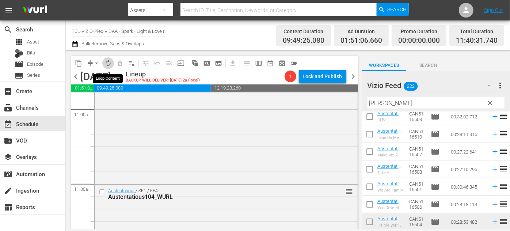
click at [111, 65] on span "autorenew_outlined" at bounding box center [108, 63] width 7 height 7
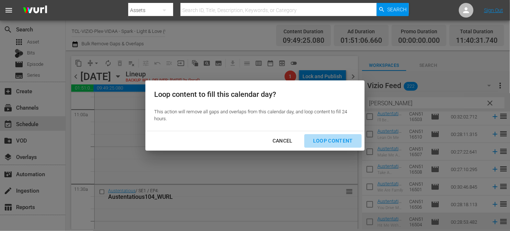
click at [342, 140] on div "Loop Content" at bounding box center [333, 140] width 52 height 9
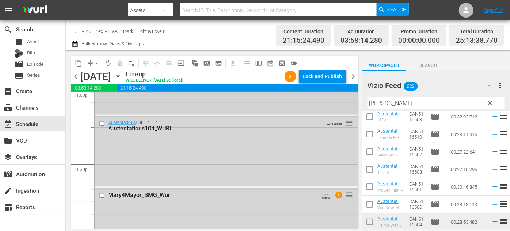
scroll to position [3419, 0]
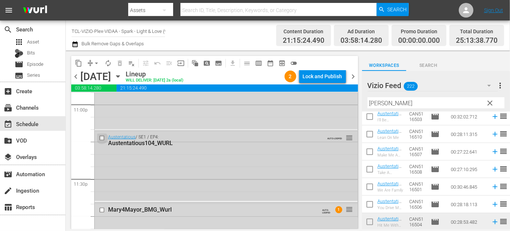
click at [100, 136] on input "checkbox" at bounding box center [103, 138] width 8 height 6
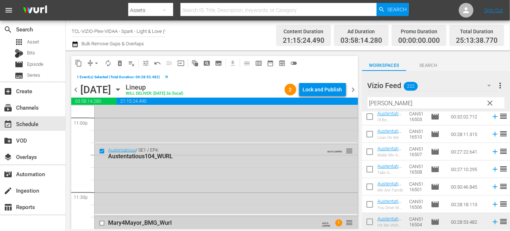
click at [102, 222] on input "checkbox" at bounding box center [103, 223] width 8 height 6
click at [121, 62] on span "delete_forever_outlined" at bounding box center [119, 63] width 7 height 7
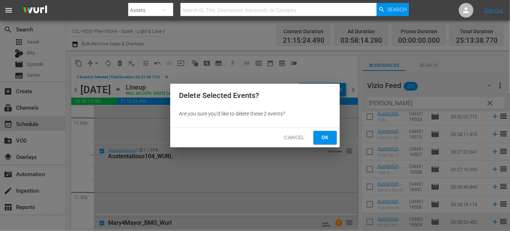
click at [322, 137] on span "Ok" at bounding box center [326, 137] width 12 height 9
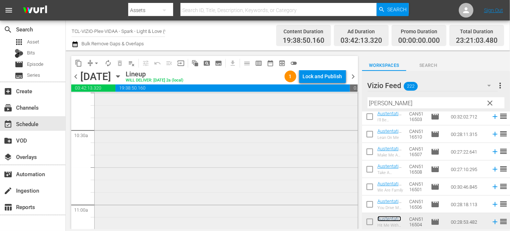
scroll to position [1616, 0]
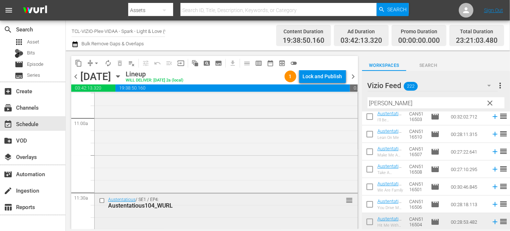
click at [100, 201] on input "checkbox" at bounding box center [103, 200] width 8 height 6
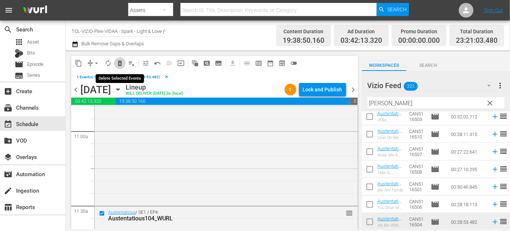
click at [120, 60] on span "delete_forever_outlined" at bounding box center [119, 63] width 7 height 7
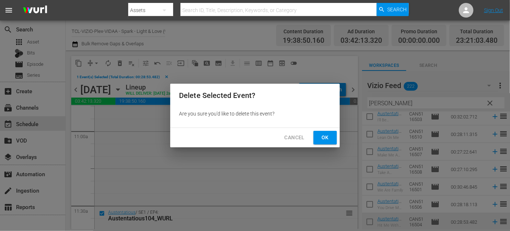
click at [327, 138] on span "Ok" at bounding box center [326, 137] width 12 height 9
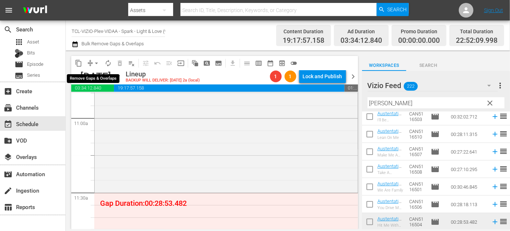
click at [96, 64] on span "arrow_drop_down" at bounding box center [96, 63] width 7 height 7
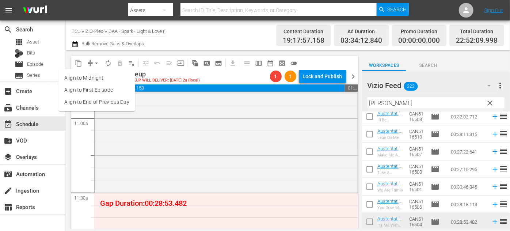
click at [108, 102] on li "Align to End of Previous Day" at bounding box center [96, 102] width 77 height 12
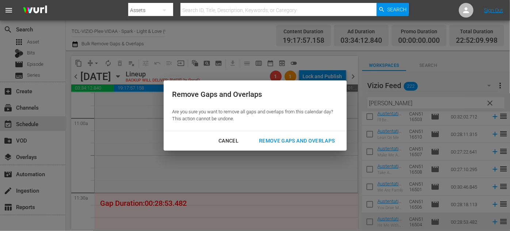
click at [313, 140] on div "Remove Gaps and Overlaps" at bounding box center [296, 140] width 87 height 9
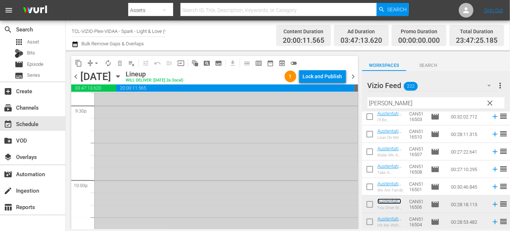
scroll to position [3192, 0]
click at [322, 75] on div "Lock and Publish" at bounding box center [322, 76] width 39 height 13
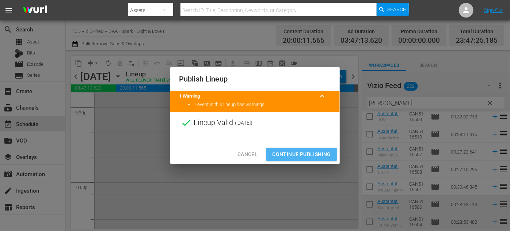
click at [309, 153] on span "Continue Publishing" at bounding box center [301, 154] width 59 height 9
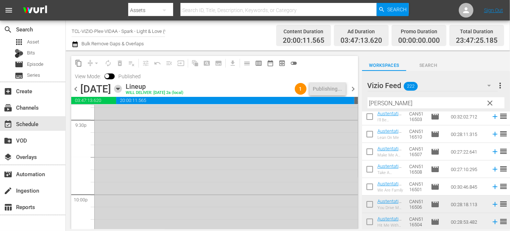
click at [122, 89] on icon "button" at bounding box center [118, 89] width 8 height 8
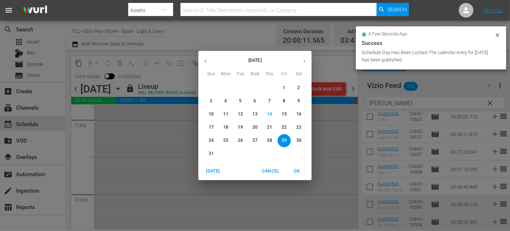
click at [298, 141] on p "30" at bounding box center [298, 140] width 5 height 6
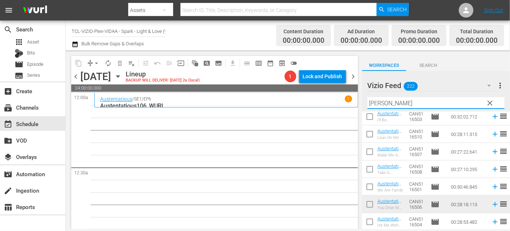
drag, startPoint x: 399, startPoint y: 103, endPoint x: 361, endPoint y: 100, distance: 38.5
click at [360, 100] on div "content_copy compress arrow_drop_down autorenew_outlined delete_forever_outline…" at bounding box center [288, 139] width 445 height 179
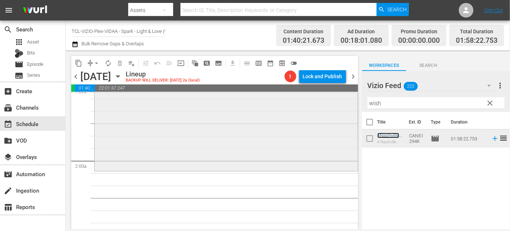
scroll to position [233, 0]
drag, startPoint x: 386, startPoint y: 101, endPoint x: 348, endPoint y: 98, distance: 38.1
click at [348, 98] on div "content_copy compress arrow_drop_down autorenew_outlined delete_forever_outline…" at bounding box center [288, 139] width 445 height 179
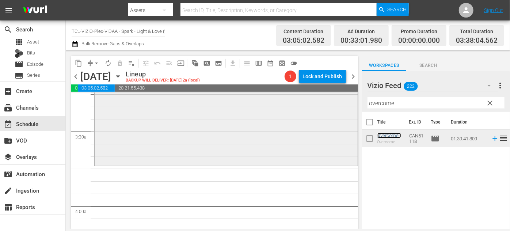
scroll to position [498, 0]
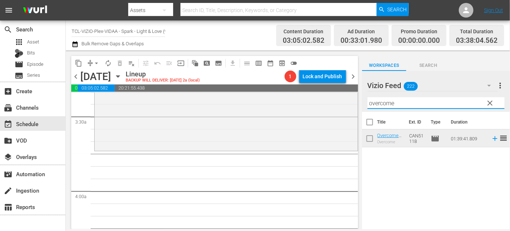
drag, startPoint x: 404, startPoint y: 107, endPoint x: 357, endPoint y: 105, distance: 46.8
click at [357, 105] on div "content_copy compress arrow_drop_down autorenew_outlined delete_forever_outline…" at bounding box center [288, 139] width 445 height 179
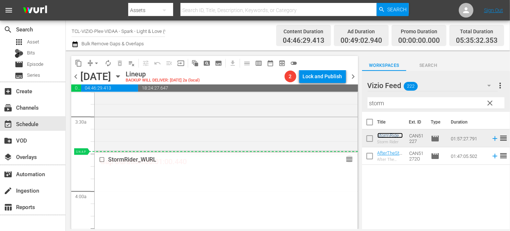
drag, startPoint x: 345, startPoint y: 162, endPoint x: 345, endPoint y: 152, distance: 9.9
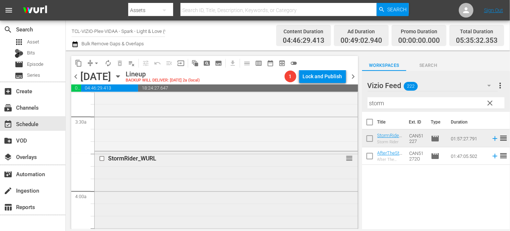
click at [101, 159] on input "checkbox" at bounding box center [103, 159] width 8 height 6
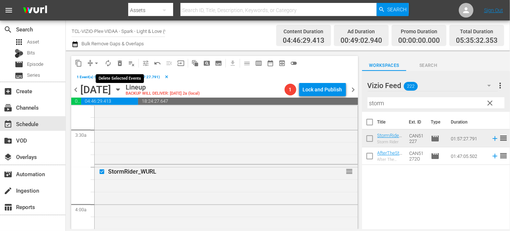
click at [123, 62] on span "delete_forever_outlined" at bounding box center [119, 63] width 7 height 7
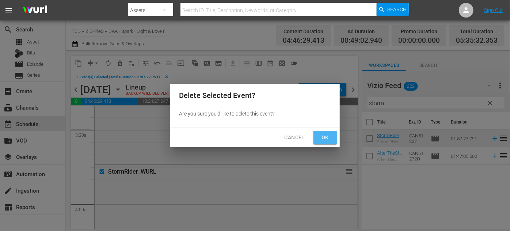
click at [328, 138] on span "Ok" at bounding box center [326, 137] width 12 height 9
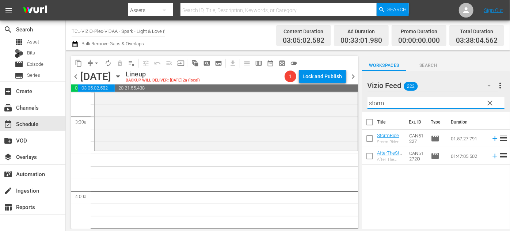
drag, startPoint x: 390, startPoint y: 103, endPoint x: 366, endPoint y: 100, distance: 23.5
click at [366, 100] on div "Vizio Feed 222 Vizio Feed more_vert clear Filter by Title storm" at bounding box center [436, 91] width 148 height 41
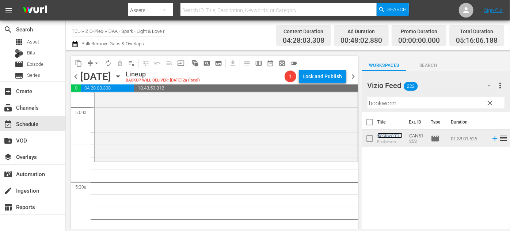
scroll to position [764, 0]
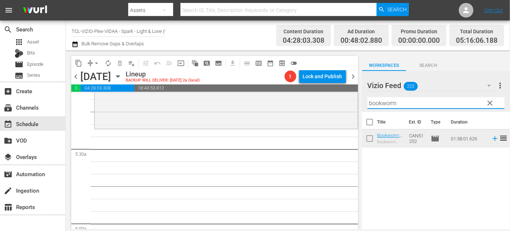
drag, startPoint x: 405, startPoint y: 103, endPoint x: 361, endPoint y: 102, distance: 44.2
click at [361, 102] on div "content_copy compress arrow_drop_down autorenew_outlined delete_forever_outline…" at bounding box center [288, 139] width 445 height 179
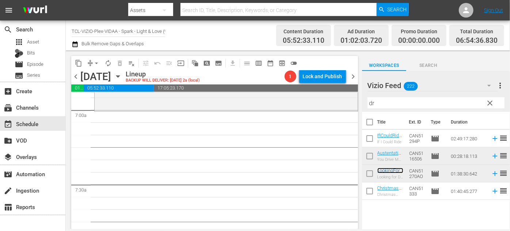
scroll to position [1030, 0]
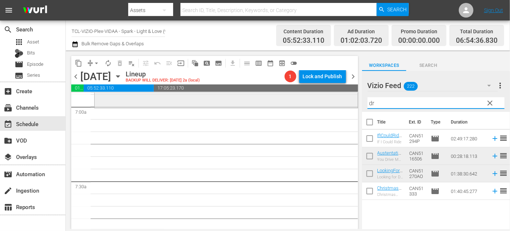
drag, startPoint x: 392, startPoint y: 103, endPoint x: 347, endPoint y: 101, distance: 45.0
click at [347, 101] on div "content_copy compress arrow_drop_down autorenew_outlined delete_forever_outline…" at bounding box center [288, 139] width 445 height 179
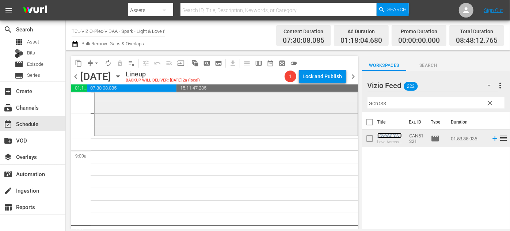
scroll to position [1296, 0]
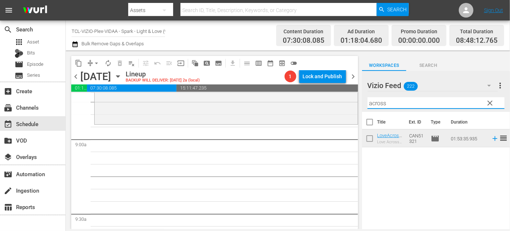
drag, startPoint x: 400, startPoint y: 103, endPoint x: 359, endPoint y: 103, distance: 41.3
click at [359, 103] on div "content_copy compress arrow_drop_down autorenew_outlined delete_forever_outline…" at bounding box center [288, 139] width 445 height 179
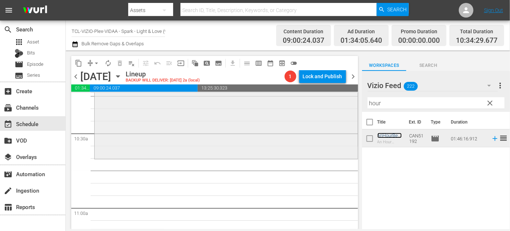
scroll to position [1529, 0]
drag, startPoint x: 392, startPoint y: 106, endPoint x: 361, endPoint y: 105, distance: 30.7
click at [361, 105] on div "content_copy compress arrow_drop_down autorenew_outlined delete_forever_outline…" at bounding box center [288, 139] width 445 height 179
type input "e"
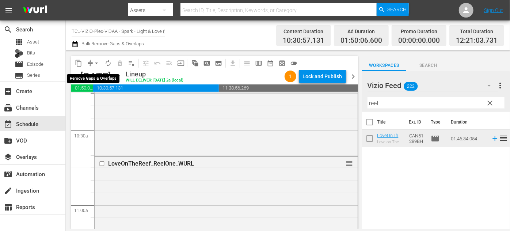
click at [94, 64] on span "arrow_drop_down" at bounding box center [96, 63] width 7 height 7
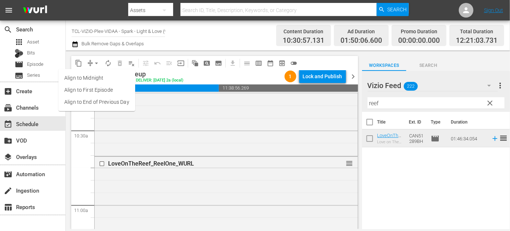
click at [105, 103] on li "Align to End of Previous Day" at bounding box center [96, 102] width 77 height 12
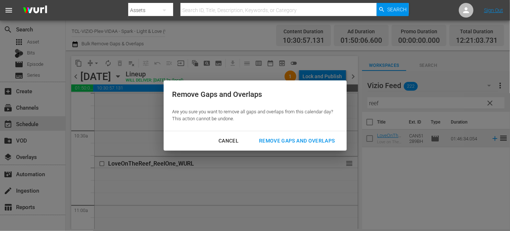
click at [297, 140] on div "Remove Gaps and Overlaps" at bounding box center [296, 140] width 87 height 9
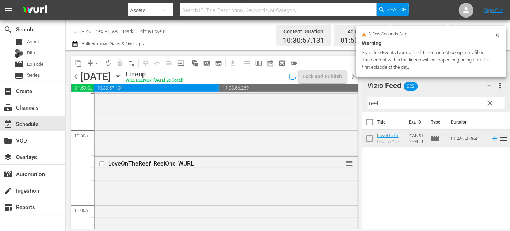
click at [109, 65] on span "autorenew_outlined" at bounding box center [108, 63] width 7 height 7
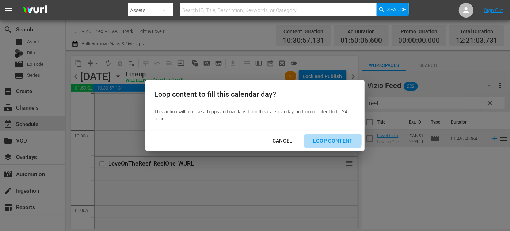
click at [325, 139] on div "Loop Content" at bounding box center [333, 140] width 52 height 9
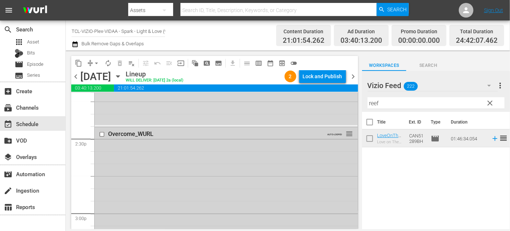
scroll to position [2134, 0]
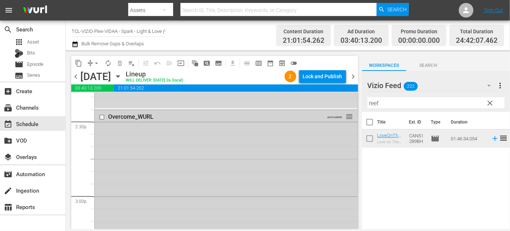
click at [100, 118] on input "checkbox" at bounding box center [103, 117] width 8 height 6
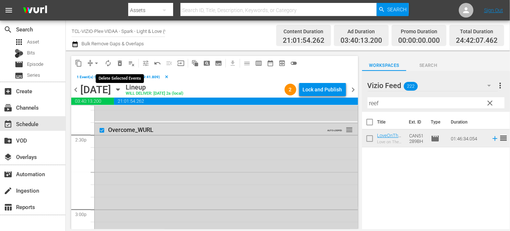
click at [122, 63] on span "delete_forever_outlined" at bounding box center [119, 63] width 7 height 7
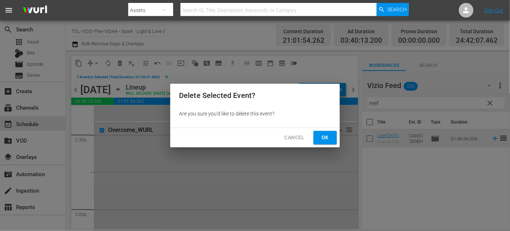
click at [325, 139] on span "Ok" at bounding box center [326, 137] width 12 height 9
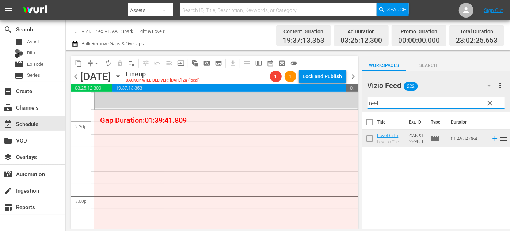
drag, startPoint x: 400, startPoint y: 104, endPoint x: 363, endPoint y: 102, distance: 37.0
click at [363, 102] on div "Vizio Feed 222 Vizio Feed more_vert clear Filter by Title reef" at bounding box center [436, 91] width 148 height 41
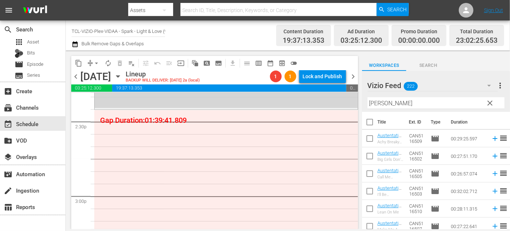
click at [365, 105] on div "Vizio Feed 222 Vizio Feed more_vert clear Filter by Title Austen" at bounding box center [436, 91] width 148 height 41
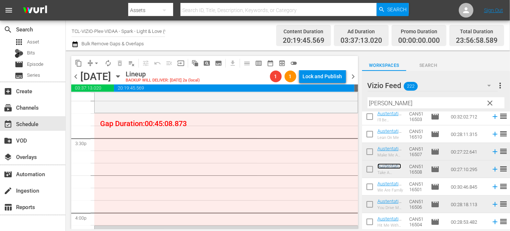
scroll to position [2233, 0]
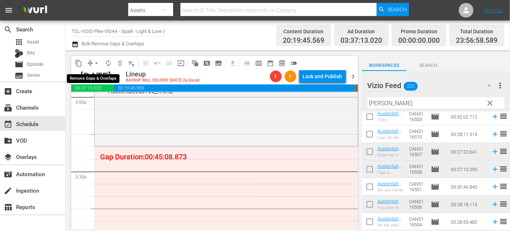
click at [96, 63] on span "arrow_drop_down" at bounding box center [96, 63] width 7 height 7
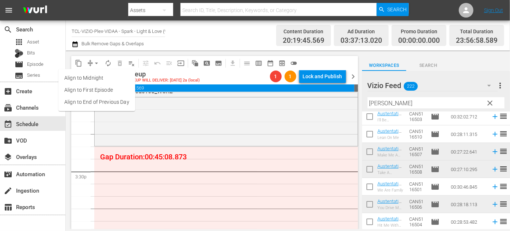
click at [95, 101] on li "Align to End of Previous Day" at bounding box center [96, 102] width 77 height 12
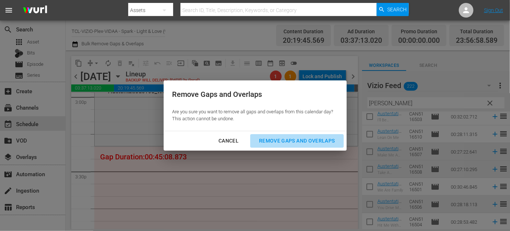
click at [313, 140] on div "Remove Gaps and Overlaps" at bounding box center [296, 140] width 87 height 9
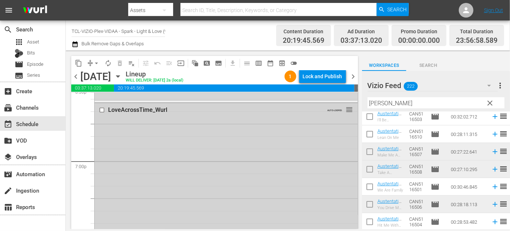
scroll to position [2765, 0]
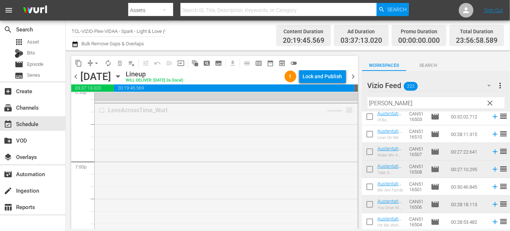
drag, startPoint x: 342, startPoint y: 108, endPoint x: 323, endPoint y: 163, distance: 58.0
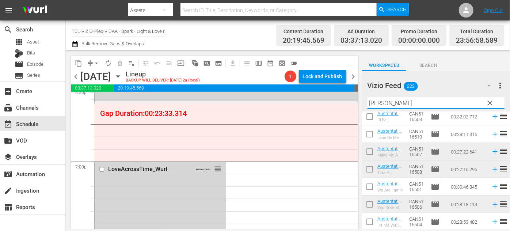
drag, startPoint x: 398, startPoint y: 102, endPoint x: 366, endPoint y: 103, distance: 31.5
click at [366, 103] on div "Vizio Feed 222 Vizio Feed more_vert clear Filter by Title Austen" at bounding box center [436, 91] width 148 height 41
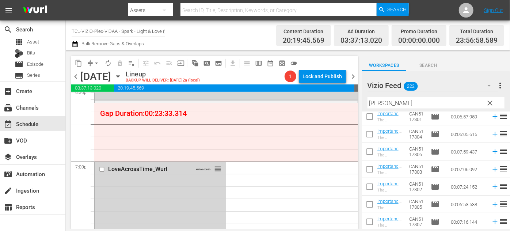
click at [364, 104] on div "Vizio Feed 222 Vizio Feed more_vert clear Filter by Title mike" at bounding box center [436, 91] width 148 height 41
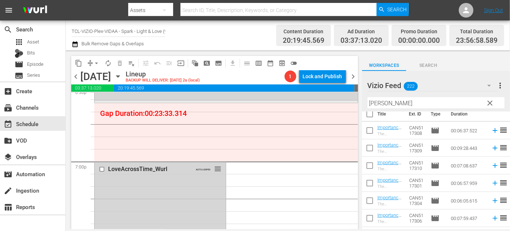
scroll to position [0, 0]
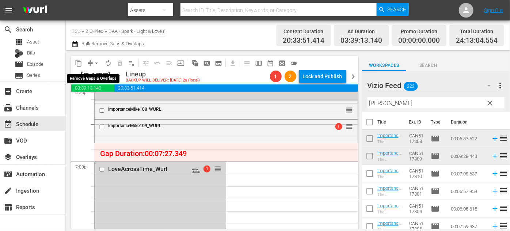
click at [97, 63] on span "arrow_drop_down" at bounding box center [96, 63] width 7 height 7
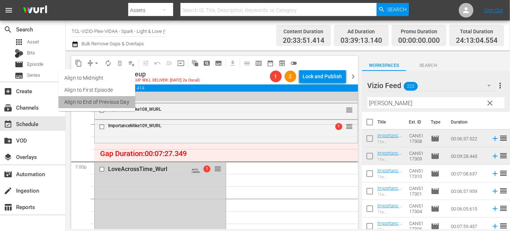
click at [110, 99] on li "Align to End of Previous Day" at bounding box center [96, 102] width 77 height 12
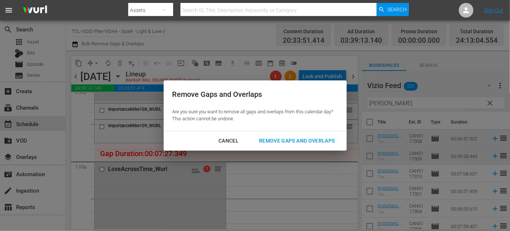
click at [293, 143] on div "Remove Gaps and Overlaps" at bounding box center [296, 140] width 87 height 9
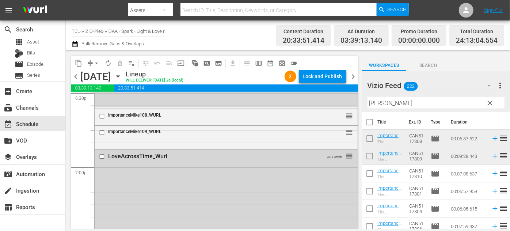
scroll to position [2793, 0]
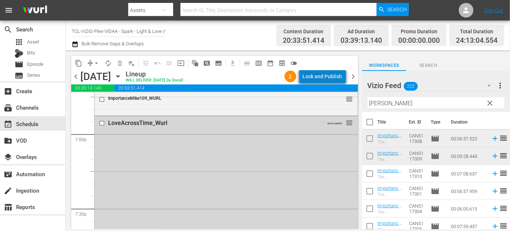
click at [329, 75] on div "Lock and Publish" at bounding box center [322, 76] width 39 height 13
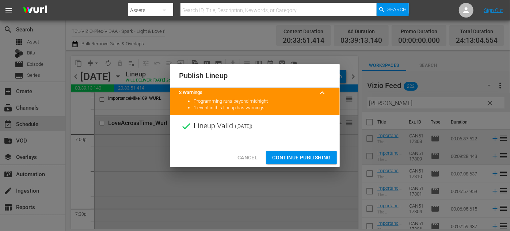
click at [296, 156] on span "Continue Publishing" at bounding box center [301, 157] width 59 height 9
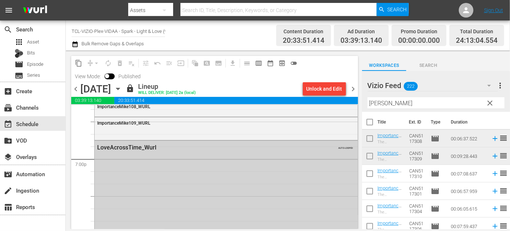
scroll to position [2772, 0]
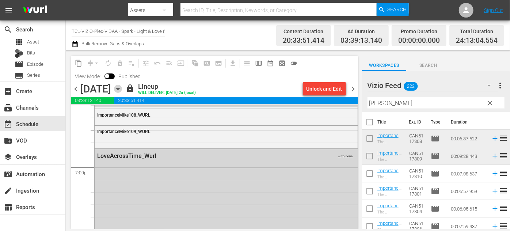
click at [120, 89] on icon "button" at bounding box center [117, 89] width 3 height 2
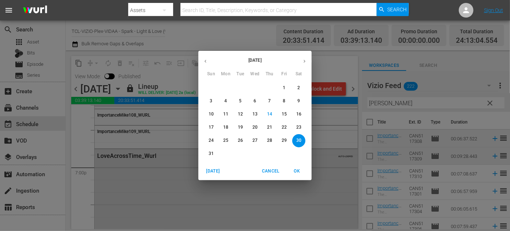
click at [212, 155] on p "31" at bounding box center [211, 154] width 5 height 6
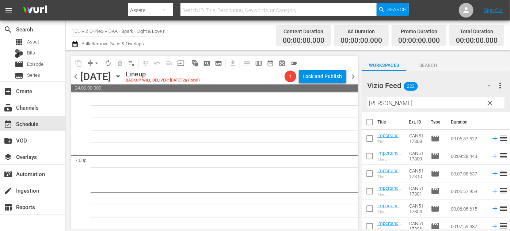
scroll to position [2759, 0]
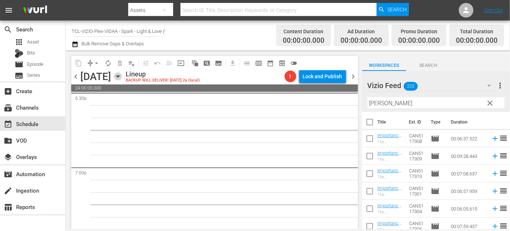
click at [120, 76] on icon "button" at bounding box center [117, 77] width 3 height 2
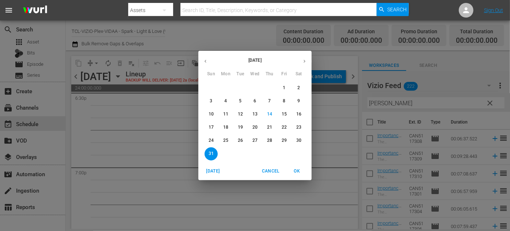
click at [302, 141] on span "30" at bounding box center [298, 140] width 13 height 6
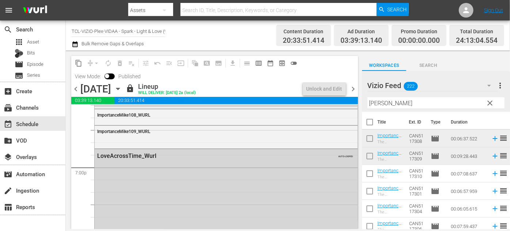
scroll to position [2710, 0]
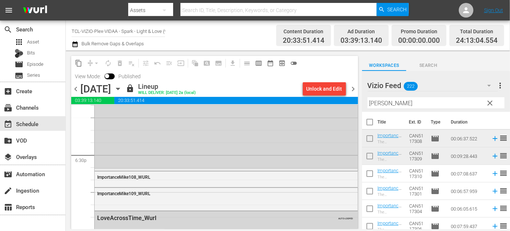
click at [122, 88] on icon "button" at bounding box center [118, 89] width 8 height 8
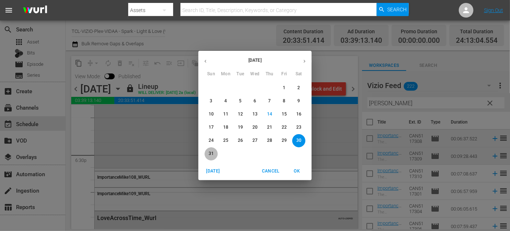
click at [210, 152] on p "31" at bounding box center [211, 154] width 5 height 6
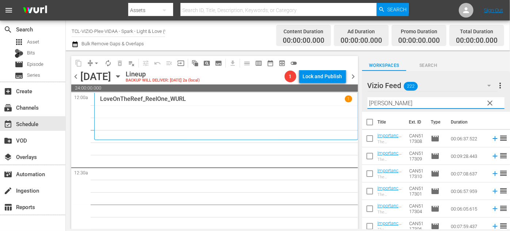
drag, startPoint x: 401, startPoint y: 102, endPoint x: 355, endPoint y: 94, distance: 46.1
click at [355, 94] on div "content_copy compress arrow_drop_down autorenew_outlined delete_forever_outline…" at bounding box center [288, 139] width 445 height 179
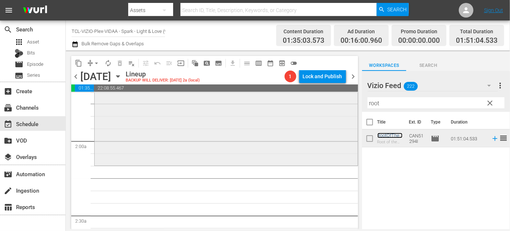
scroll to position [266, 0]
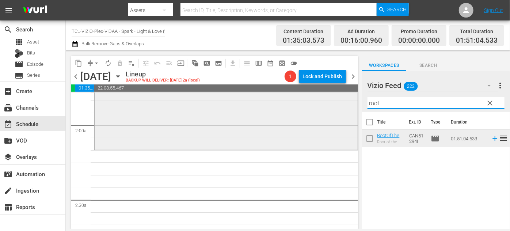
drag, startPoint x: 388, startPoint y: 105, endPoint x: 352, endPoint y: 103, distance: 36.2
click at [352, 103] on div "content_copy compress arrow_drop_down autorenew_outlined delete_forever_outline…" at bounding box center [288, 139] width 445 height 179
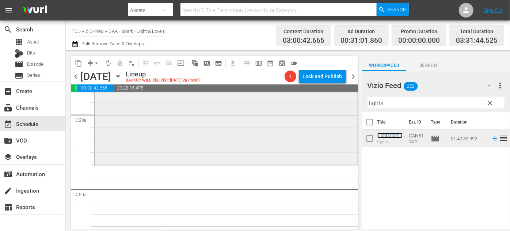
scroll to position [532, 0]
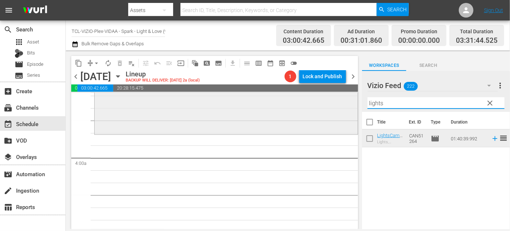
drag, startPoint x: 391, startPoint y: 104, endPoint x: 353, endPoint y: 101, distance: 38.5
click at [353, 101] on div "content_copy compress arrow_drop_down autorenew_outlined delete_forever_outline…" at bounding box center [288, 139] width 445 height 179
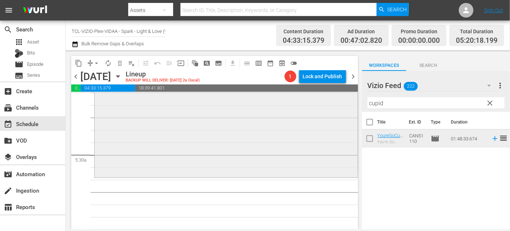
scroll to position [797, 0]
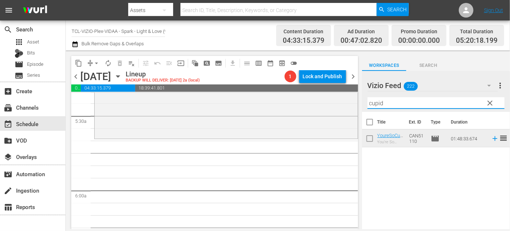
drag, startPoint x: 387, startPoint y: 104, endPoint x: 355, endPoint y: 101, distance: 31.9
click at [355, 101] on div "content_copy compress arrow_drop_down autorenew_outlined delete_forever_outline…" at bounding box center [288, 139] width 445 height 179
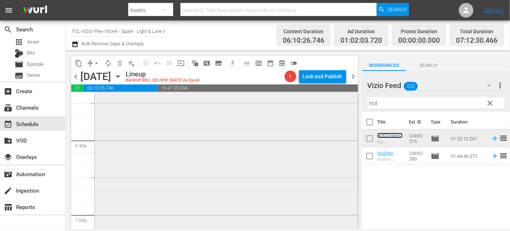
scroll to position [997, 0]
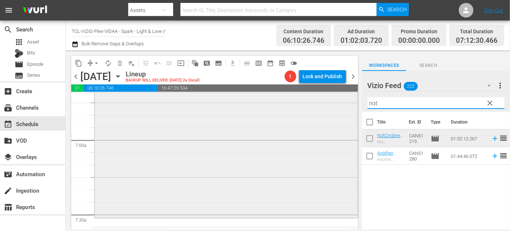
drag, startPoint x: 393, startPoint y: 105, endPoint x: 344, endPoint y: 105, distance: 48.6
click at [344, 105] on div "content_copy compress arrow_drop_down autorenew_outlined delete_forever_outline…" at bounding box center [288, 139] width 445 height 179
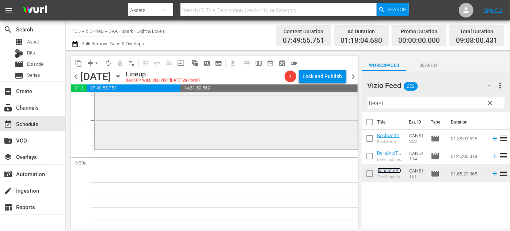
scroll to position [1363, 0]
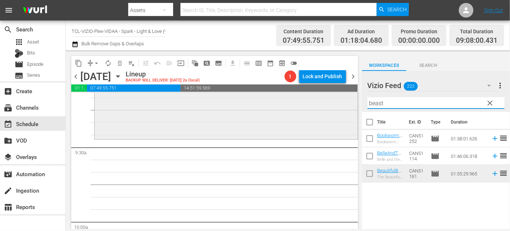
drag, startPoint x: 384, startPoint y: 101, endPoint x: 314, endPoint y: 95, distance: 69.7
click at [314, 95] on div "content_copy compress arrow_drop_down autorenew_outlined delete_forever_outline…" at bounding box center [288, 139] width 445 height 179
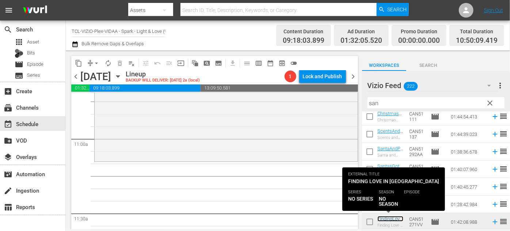
scroll to position [1595, 0]
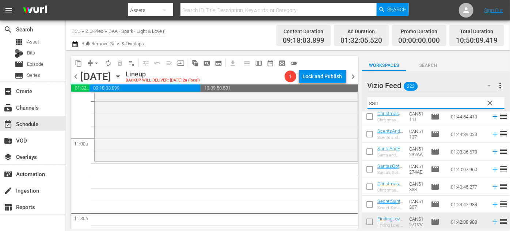
drag, startPoint x: 382, startPoint y: 103, endPoint x: 355, endPoint y: 101, distance: 27.5
click at [355, 101] on div "content_copy compress arrow_drop_down autorenew_outlined delete_forever_outline…" at bounding box center [288, 139] width 445 height 179
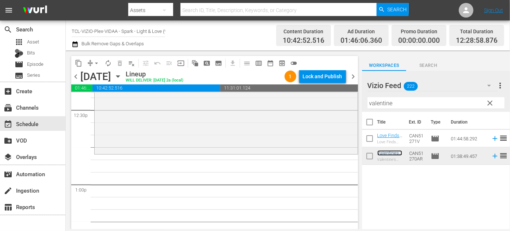
scroll to position [1828, 0]
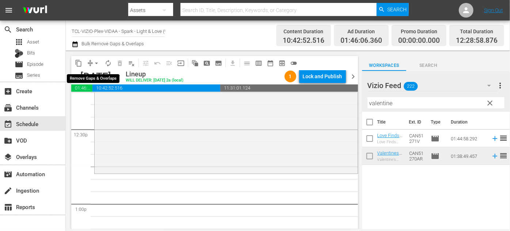
click at [95, 62] on span "arrow_drop_down" at bounding box center [96, 63] width 7 height 7
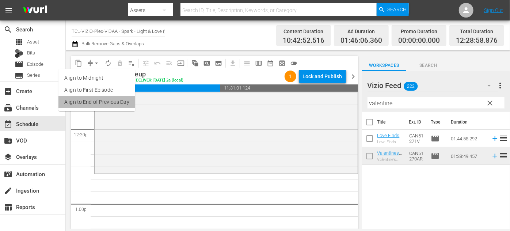
click at [116, 105] on li "Align to End of Previous Day" at bounding box center [96, 102] width 77 height 12
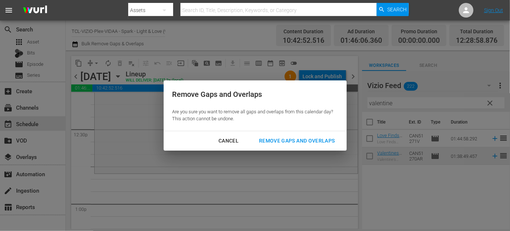
click at [299, 141] on div "Remove Gaps and Overlaps" at bounding box center [296, 140] width 87 height 9
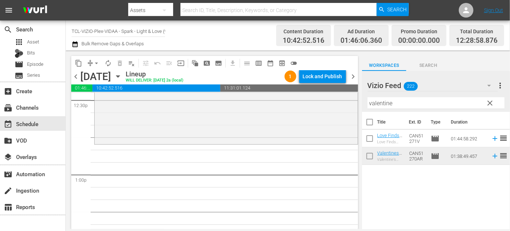
scroll to position [1861, 0]
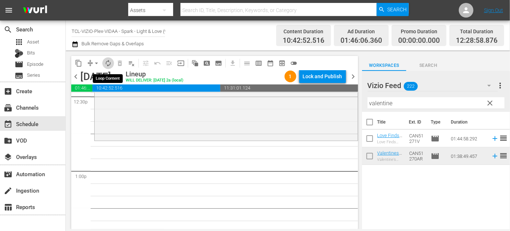
click at [108, 63] on span "autorenew_outlined" at bounding box center [108, 63] width 7 height 7
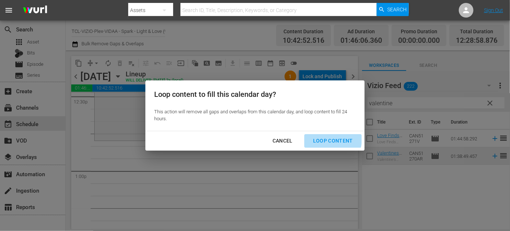
click at [328, 139] on div "Loop Content" at bounding box center [333, 140] width 52 height 9
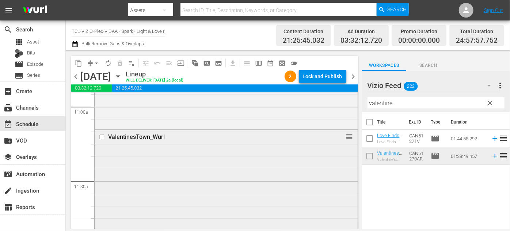
scroll to position [1628, 0]
click at [100, 134] on input "checkbox" at bounding box center [103, 135] width 8 height 6
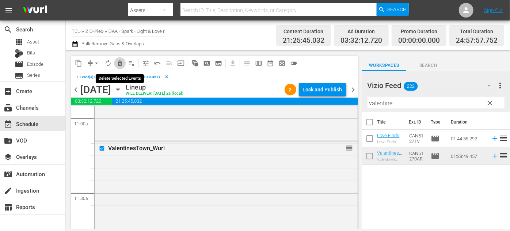
click at [120, 64] on span "delete_forever_outlined" at bounding box center [119, 63] width 7 height 7
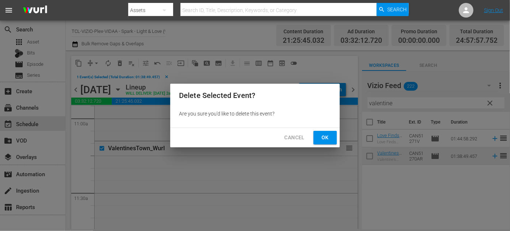
click at [286, 135] on span "Cancel" at bounding box center [295, 137] width 20 height 9
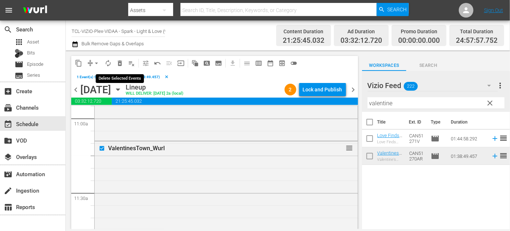
click at [118, 63] on span "delete_forever_outlined" at bounding box center [119, 63] width 7 height 7
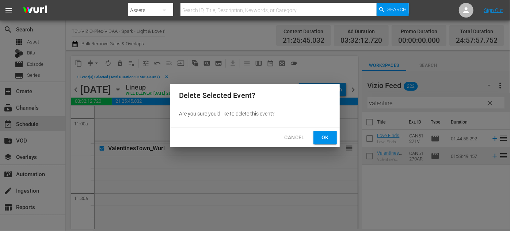
click at [322, 136] on span "Ok" at bounding box center [326, 137] width 12 height 9
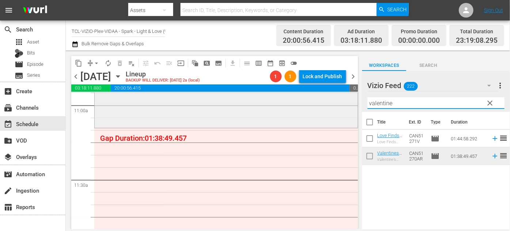
drag, startPoint x: 410, startPoint y: 104, endPoint x: 308, endPoint y: 101, distance: 102.4
click at [308, 101] on div "content_copy compress arrow_drop_down autorenew_outlined delete_forever_outline…" at bounding box center [288, 139] width 445 height 179
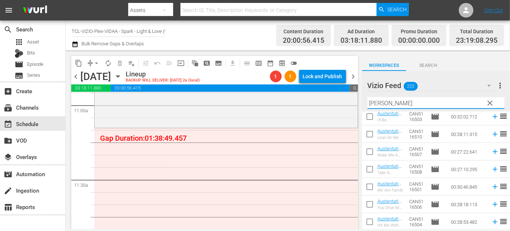
scroll to position [0, 0]
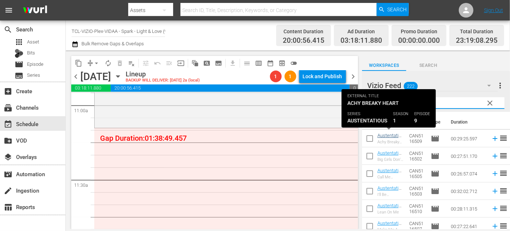
type input "Austen"
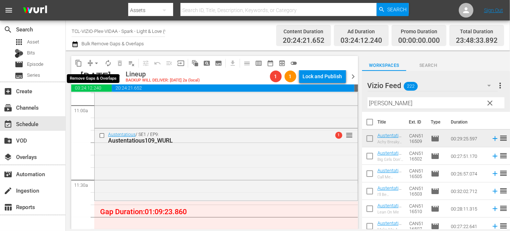
click at [98, 64] on span "arrow_drop_down" at bounding box center [96, 63] width 7 height 7
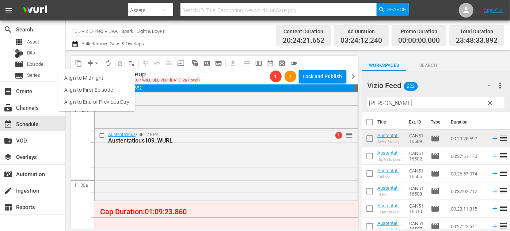
click at [121, 105] on li "Align to End of Previous Day" at bounding box center [96, 102] width 77 height 12
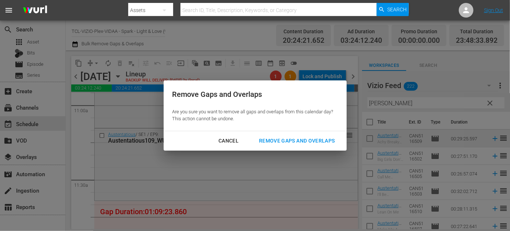
click at [284, 141] on div "Remove Gaps and Overlaps" at bounding box center [296, 140] width 87 height 9
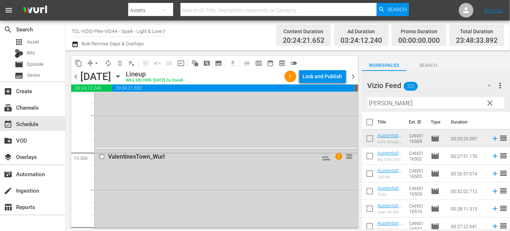
scroll to position [3296, 0]
click at [22, 156] on div "layers Overlays" at bounding box center [20, 155] width 41 height 7
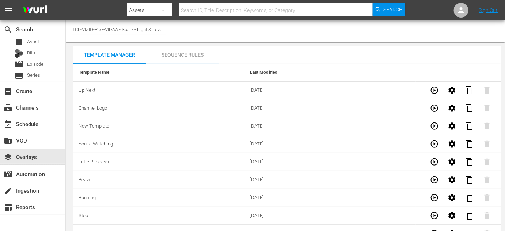
click at [191, 55] on div "Sequence Rules" at bounding box center [182, 55] width 73 height 18
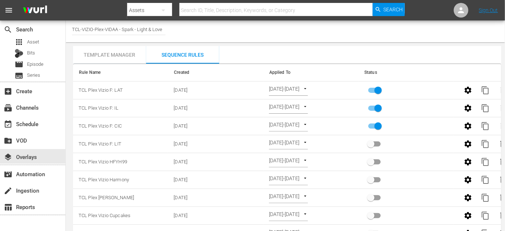
click at [129, 53] on div "Template Manager" at bounding box center [109, 55] width 73 height 18
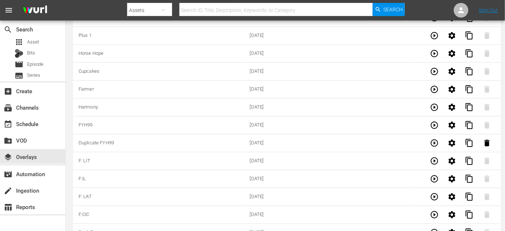
scroll to position [2294, 0]
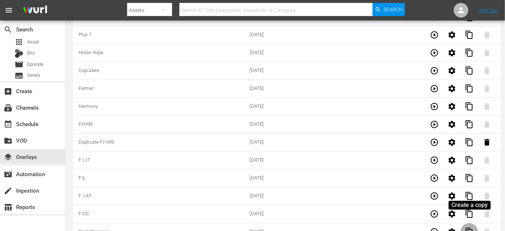
click at [471, 228] on span "content_copy" at bounding box center [469, 232] width 9 height 9
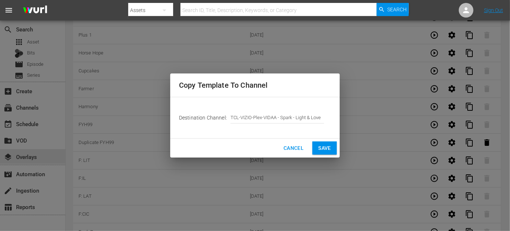
click at [329, 148] on span "Save" at bounding box center [324, 148] width 13 height 9
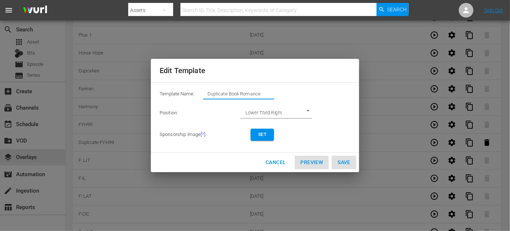
drag, startPoint x: 267, startPoint y: 95, endPoint x: 183, endPoint y: 94, distance: 83.4
click at [183, 94] on div "Template Name: Duplicate Book Romance" at bounding box center [255, 95] width 191 height 15
type input "F: Sugarcreek"
click at [264, 135] on span "Set" at bounding box center [263, 135] width 12 height 8
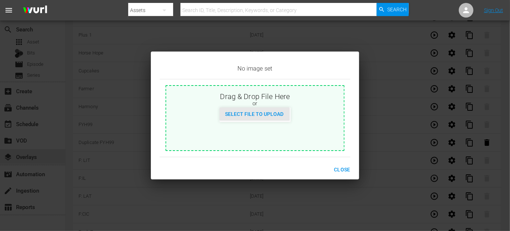
click at [270, 115] on span "Select File to Upload" at bounding box center [255, 114] width 70 height 6
type input "C:\fakepath\LoveFindsYouInSugarcreek_EN-Feature-Saturday.jpg"
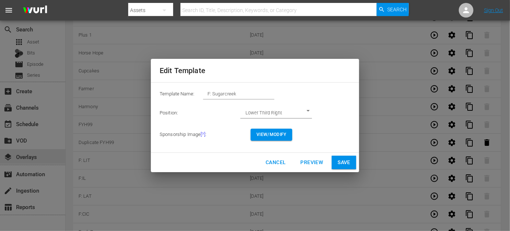
click at [429, 47] on div "Edit Template Template Name: F: Sugarcreek Position: Lower Third Right LOWER_TH…" at bounding box center [255, 115] width 502 height 222
click at [344, 163] on span "Save" at bounding box center [344, 162] width 13 height 9
type input "Duplicate Book Romance"
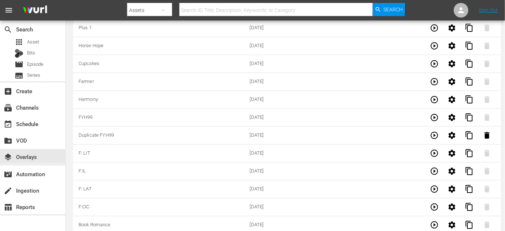
scroll to position [2312, 0]
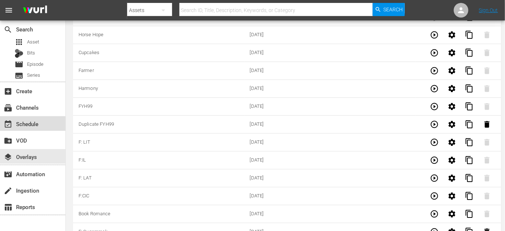
click at [36, 124] on div "event_available Schedule" at bounding box center [20, 123] width 41 height 7
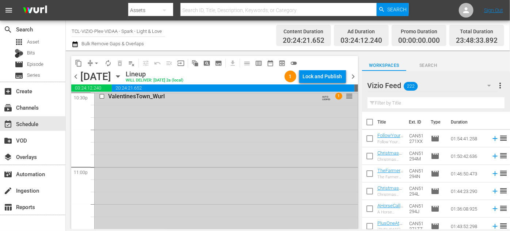
scroll to position [3462, 0]
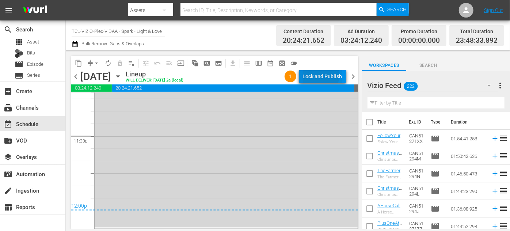
click at [315, 75] on div "Lock and Publish" at bounding box center [322, 76] width 39 height 13
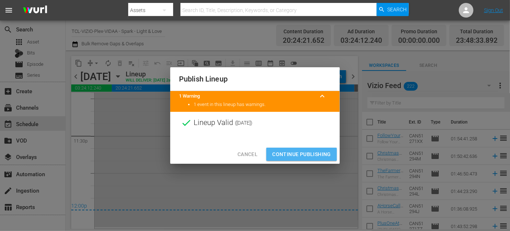
click at [299, 152] on span "Continue Publishing" at bounding box center [301, 154] width 59 height 9
